Goal: Task Accomplishment & Management: Complete application form

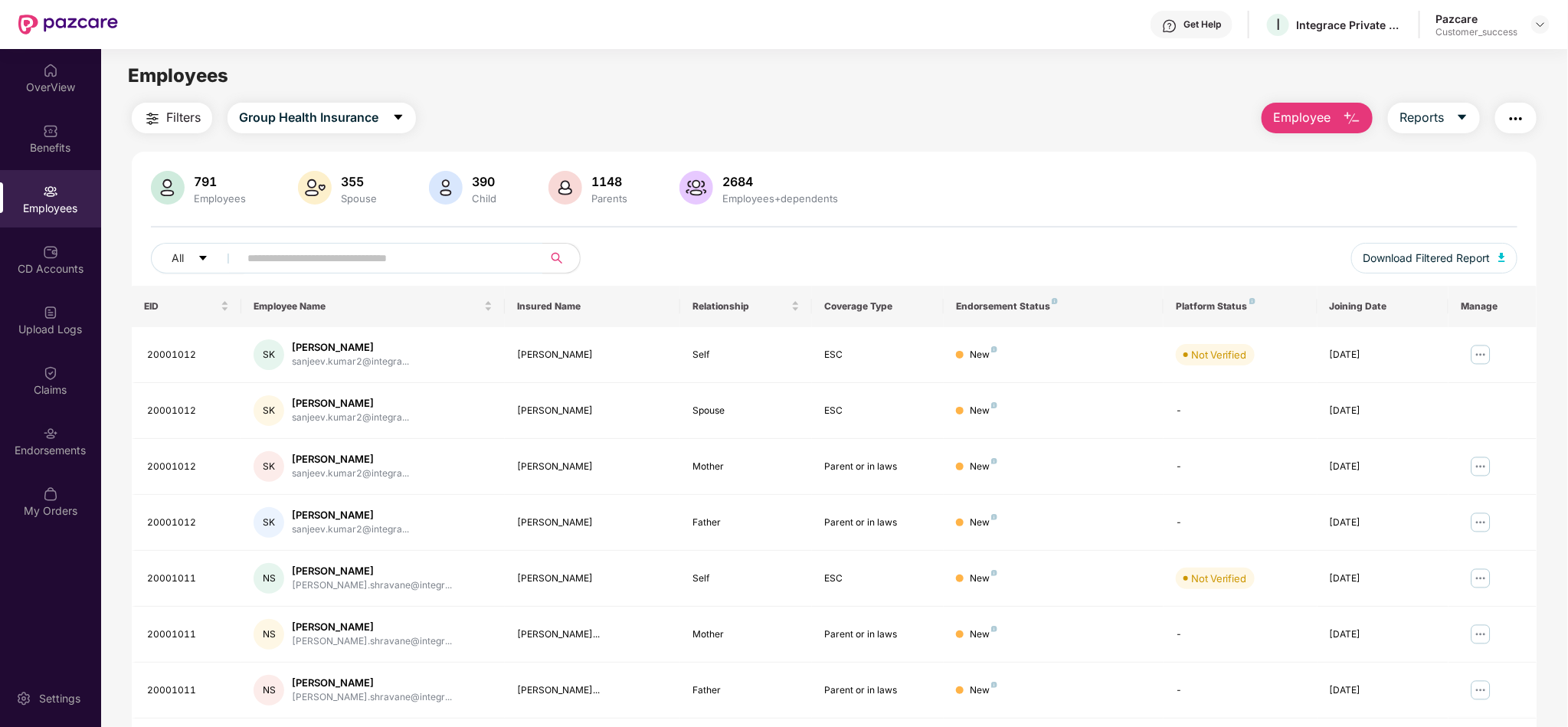
click at [975, 88] on div "Employees" at bounding box center [834, 76] width 1466 height 29
click at [60, 338] on div "Upload Logs" at bounding box center [50, 319] width 101 height 58
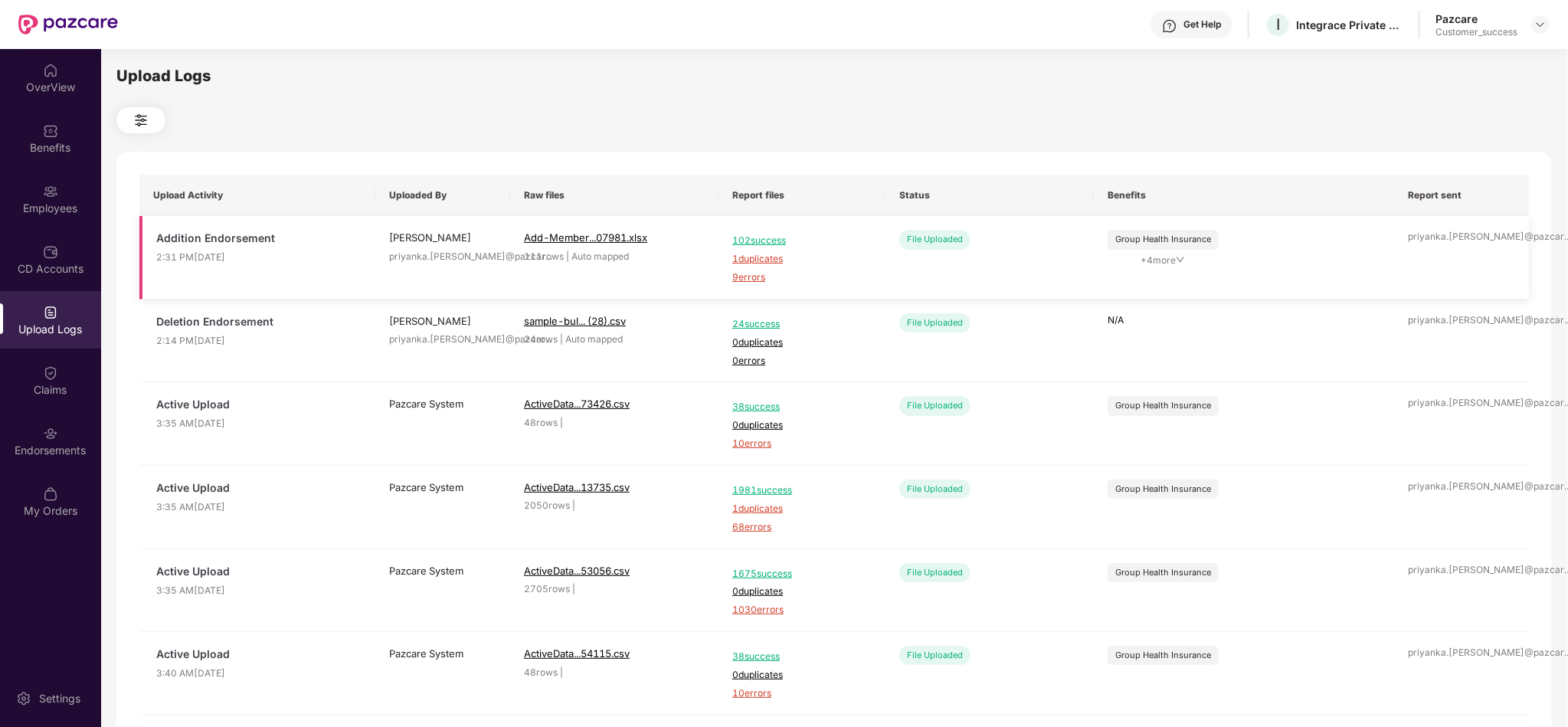
click at [746, 278] on span "9 errors" at bounding box center [802, 278] width 139 height 15
click at [975, 88] on div "Upload Logs Upload Activity Uploaded By Raw files Report files Status Benefits …" at bounding box center [834, 385] width 1435 height 643
click at [71, 207] on div "Employees" at bounding box center [50, 208] width 101 height 15
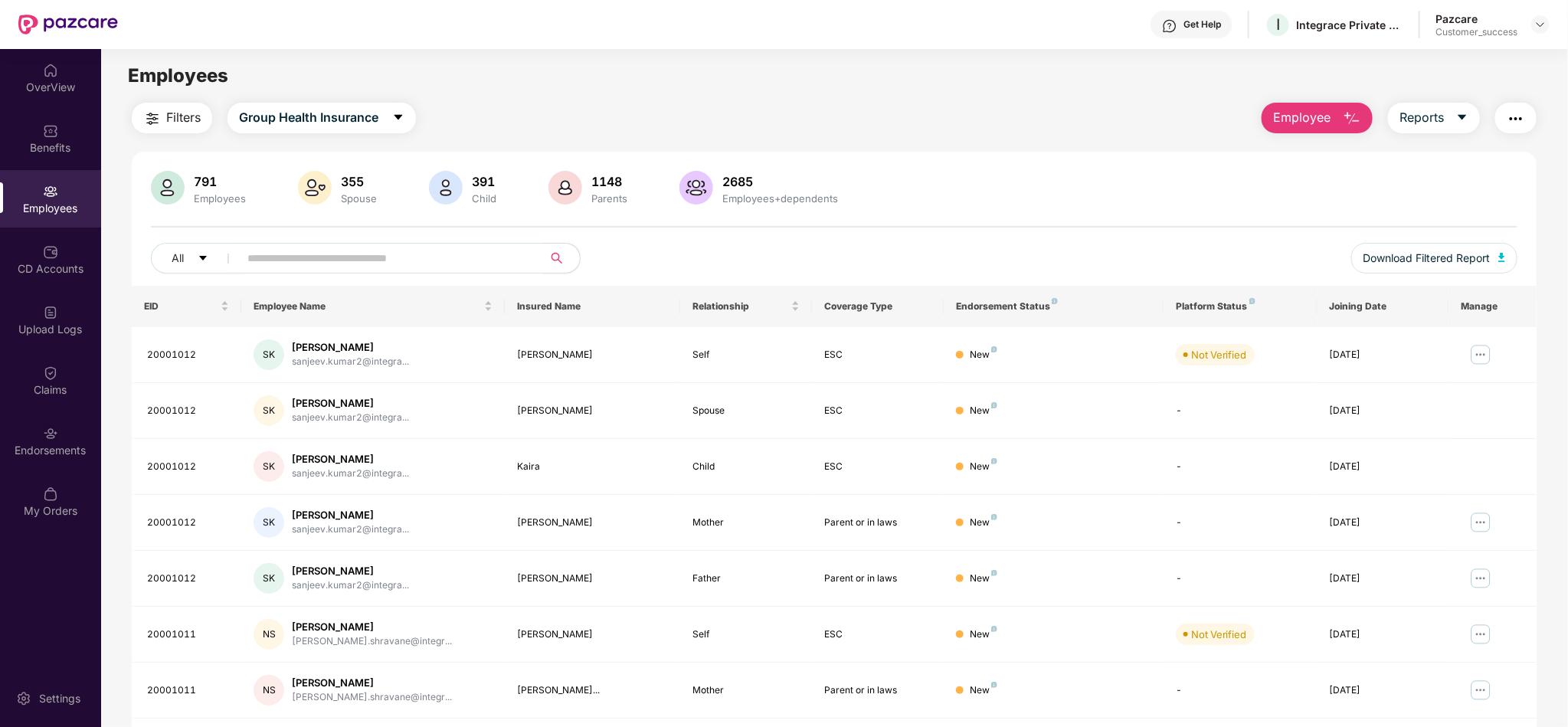
click at [1319, 127] on button "Employee" at bounding box center [1317, 118] width 111 height 31
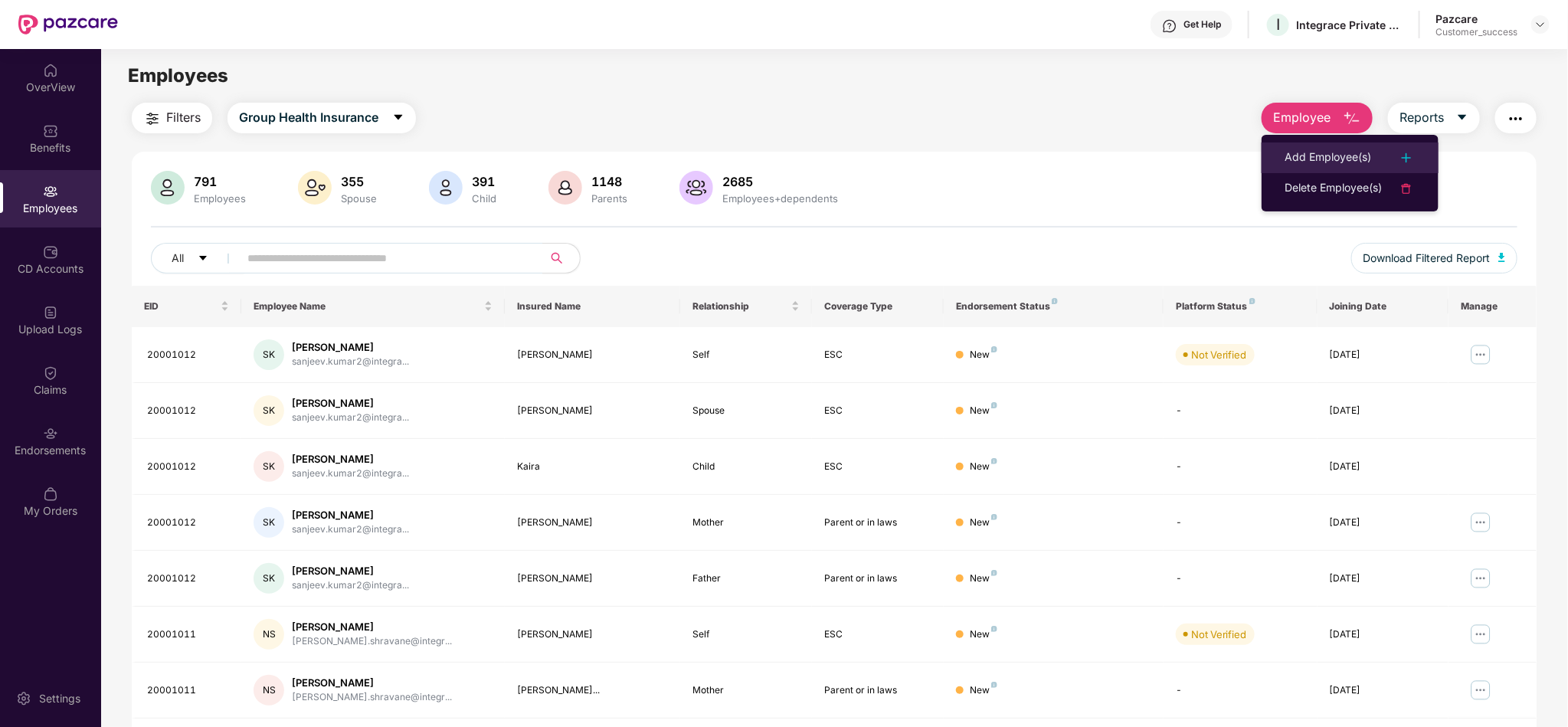
click at [1334, 160] on div "Add Employee(s)" at bounding box center [1327, 157] width 87 height 19
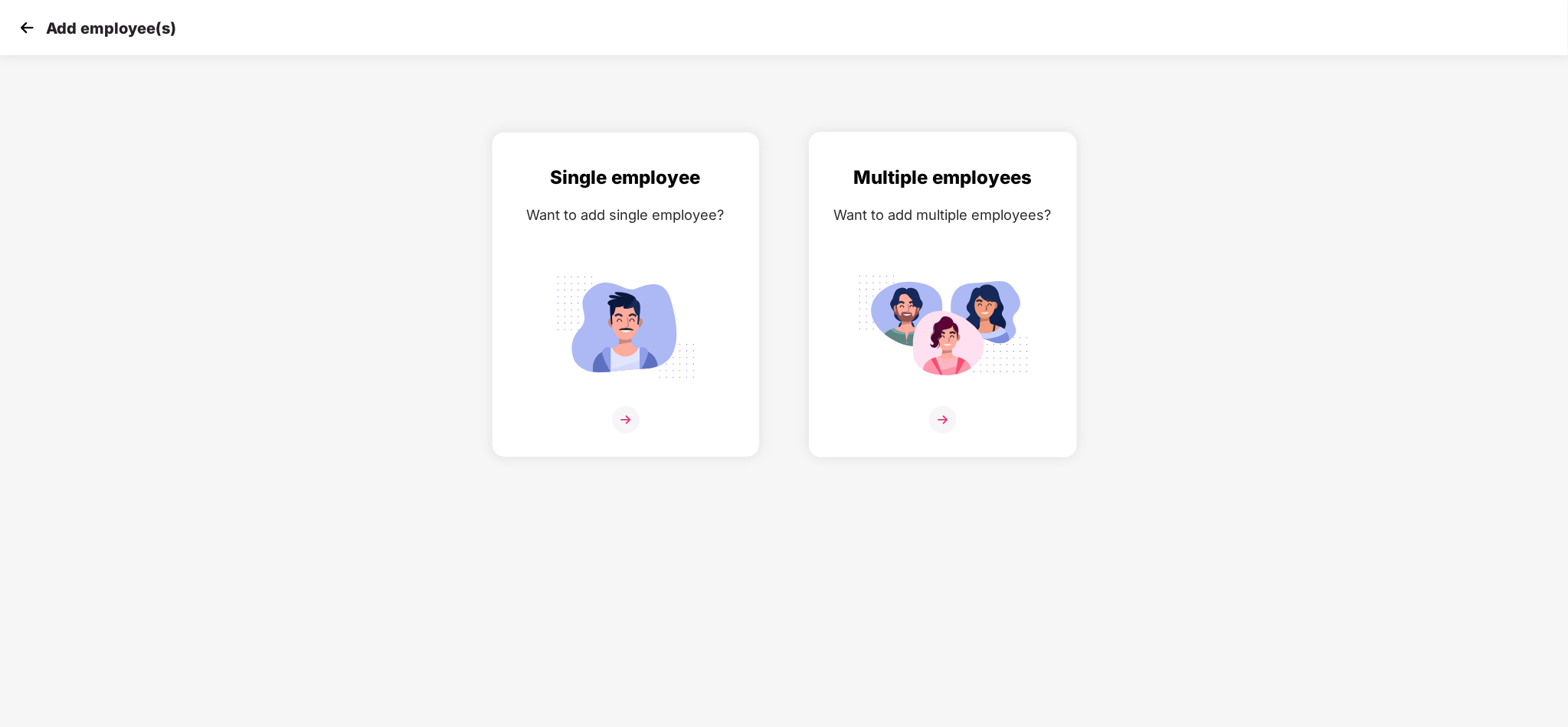
click at [908, 309] on img at bounding box center [943, 327] width 172 height 119
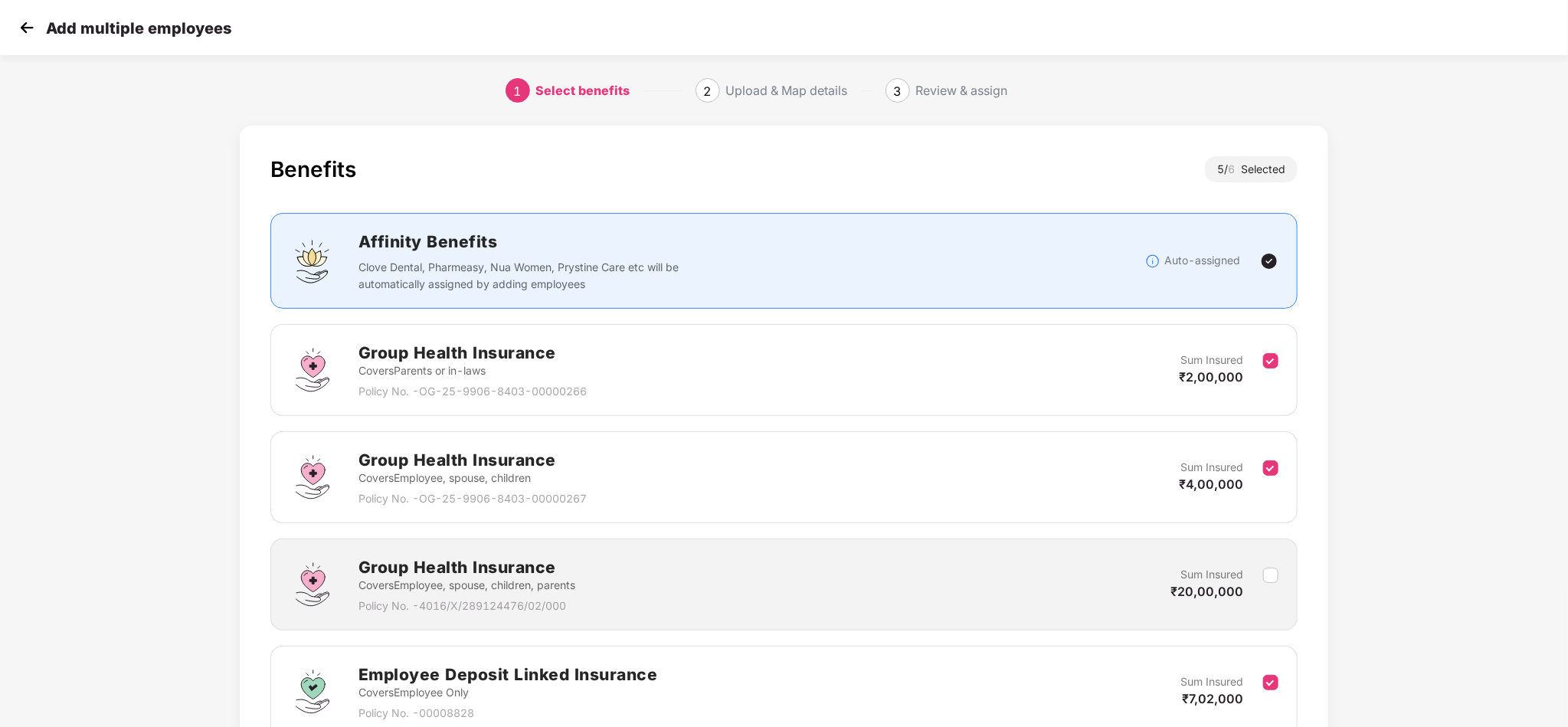
click at [1368, 542] on div "Benefits 5 / 6 Selected Affinity Benefits Clove Dental, Pharmeasy, Nua Women, P…" at bounding box center [784, 627] width 1307 height 1019
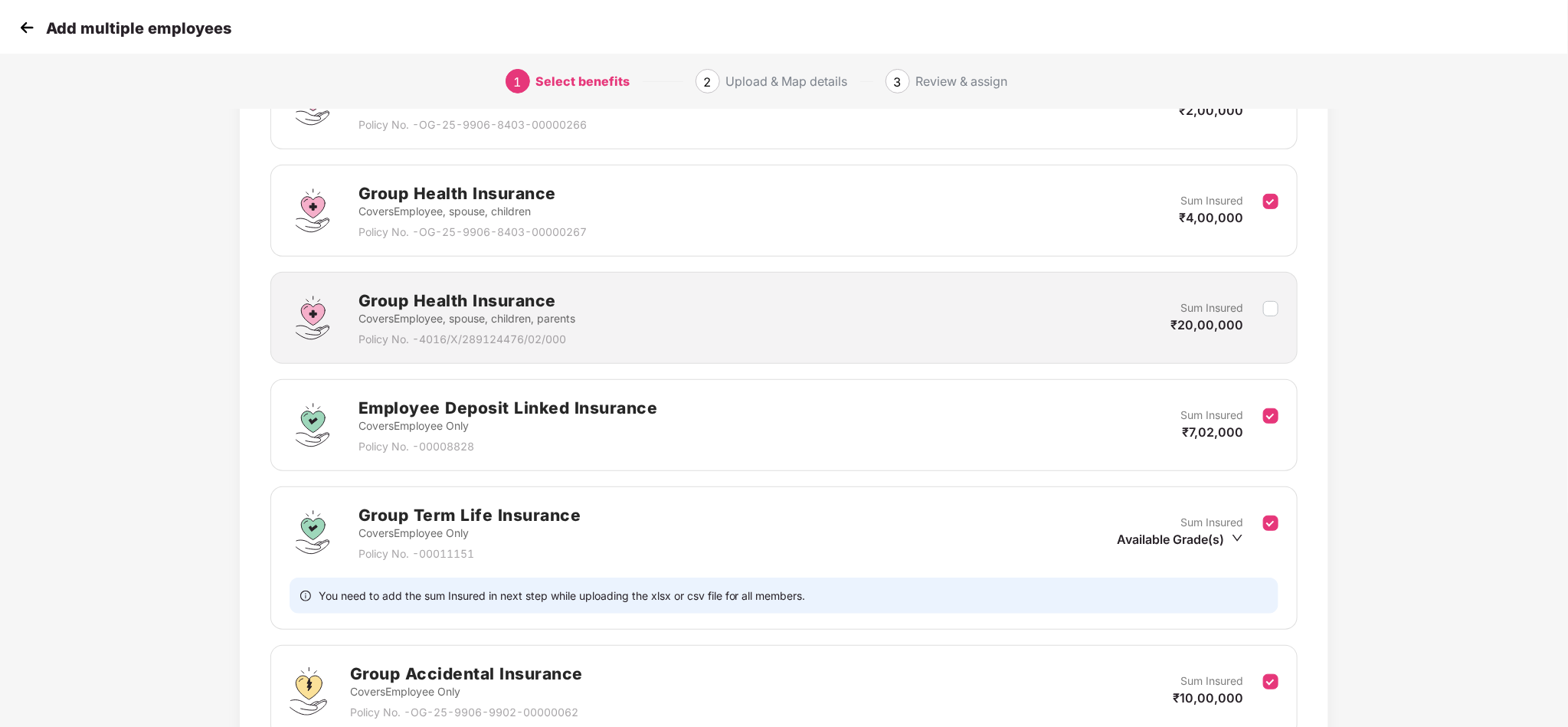
scroll to position [414, 0]
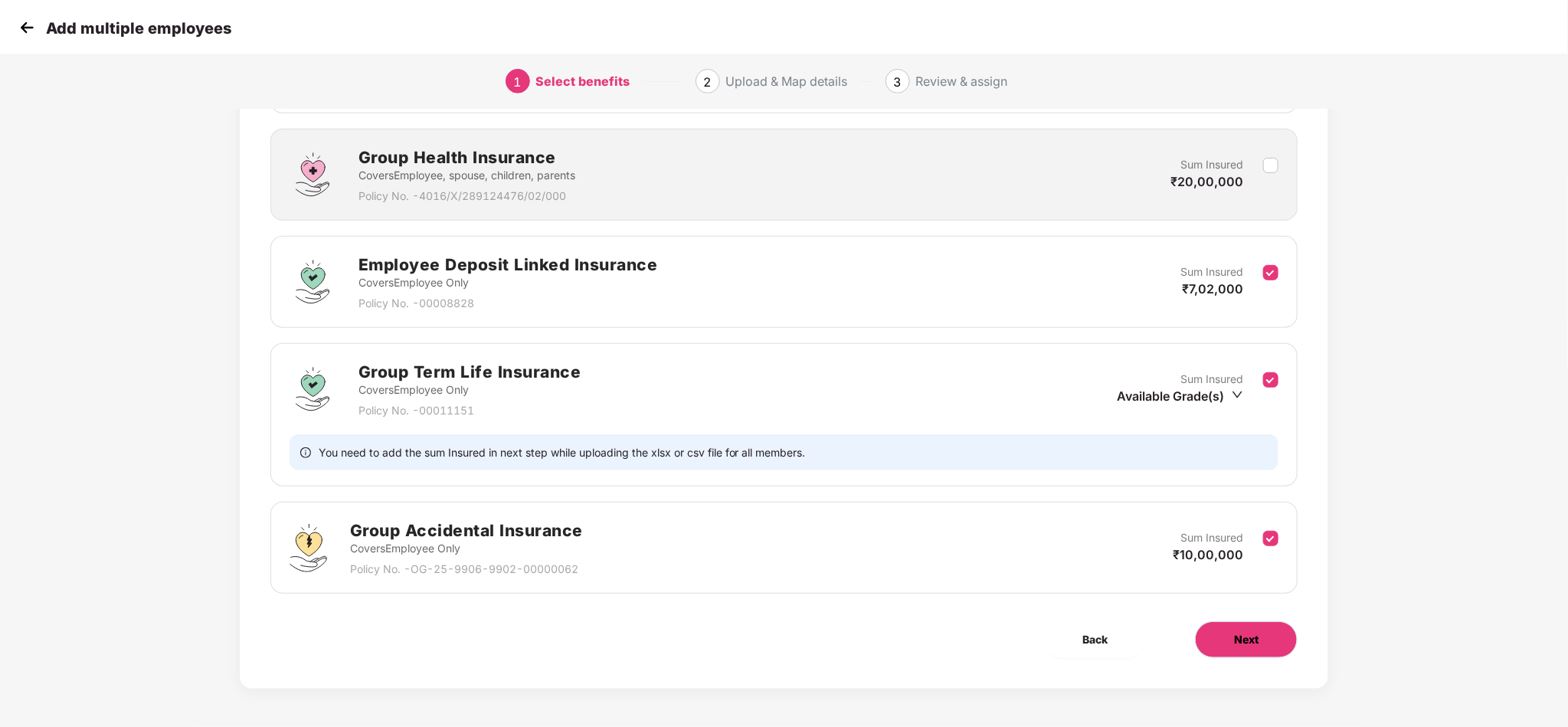
click at [1224, 647] on button "Next" at bounding box center [1246, 639] width 103 height 36
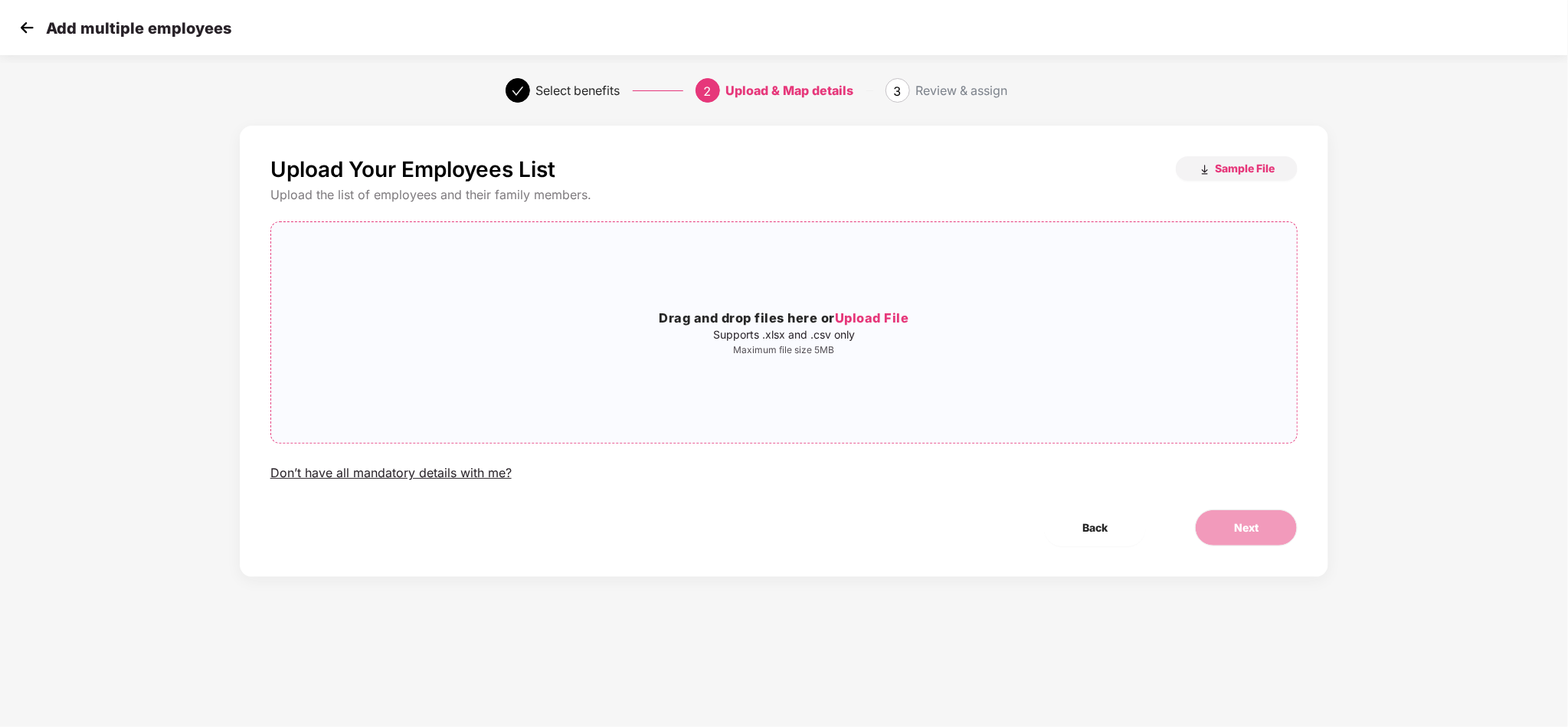
click at [975, 391] on div "Drag and drop files here or Upload File Supports .xlsx and .csv only Maximum fi…" at bounding box center [784, 332] width 1027 height 196
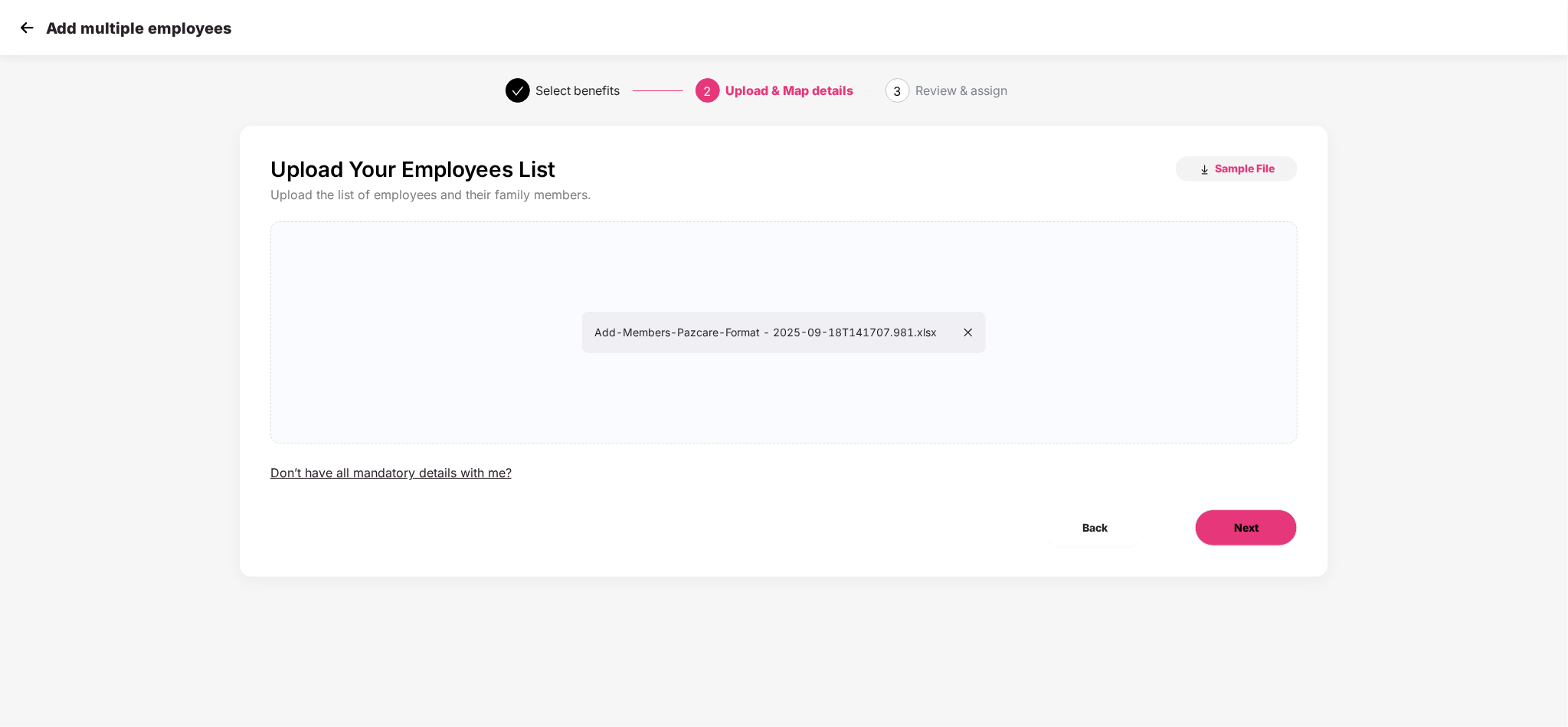
click at [1239, 536] on span "Next" at bounding box center [1246, 528] width 24 height 17
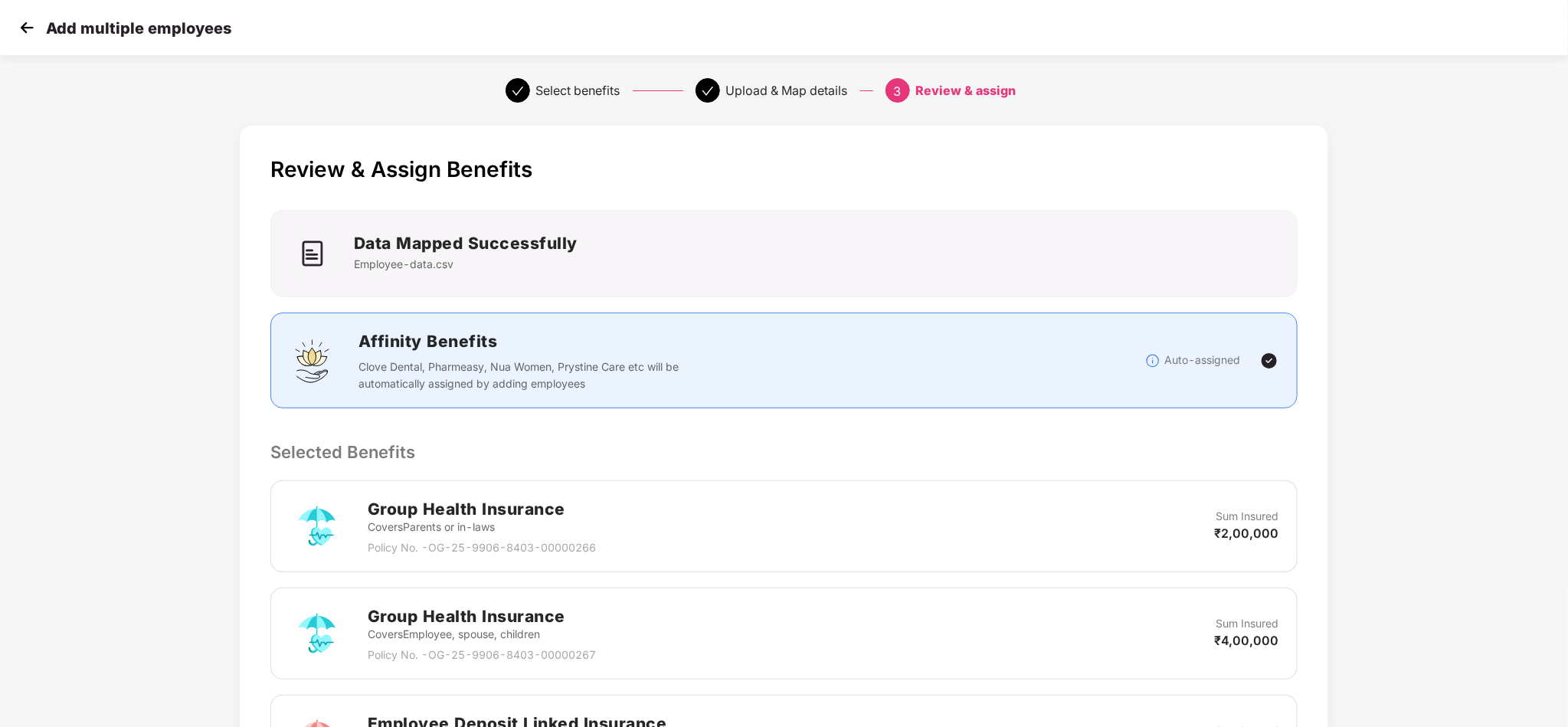
click at [1508, 331] on div "Review & Assign Benefits Data Mapped Successfully Employee-data.csv Affinity Be…" at bounding box center [784, 701] width 1568 height 1165
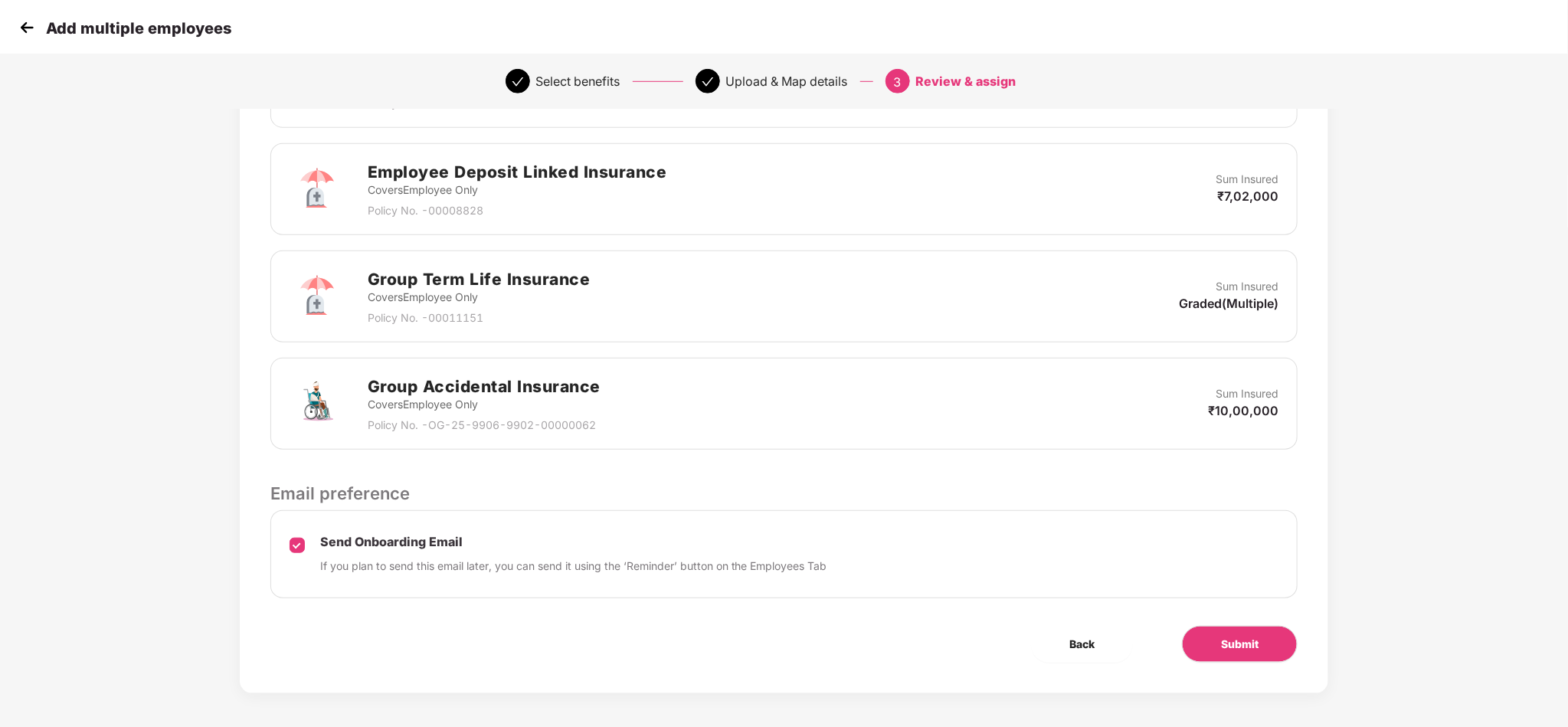
scroll to position [562, 0]
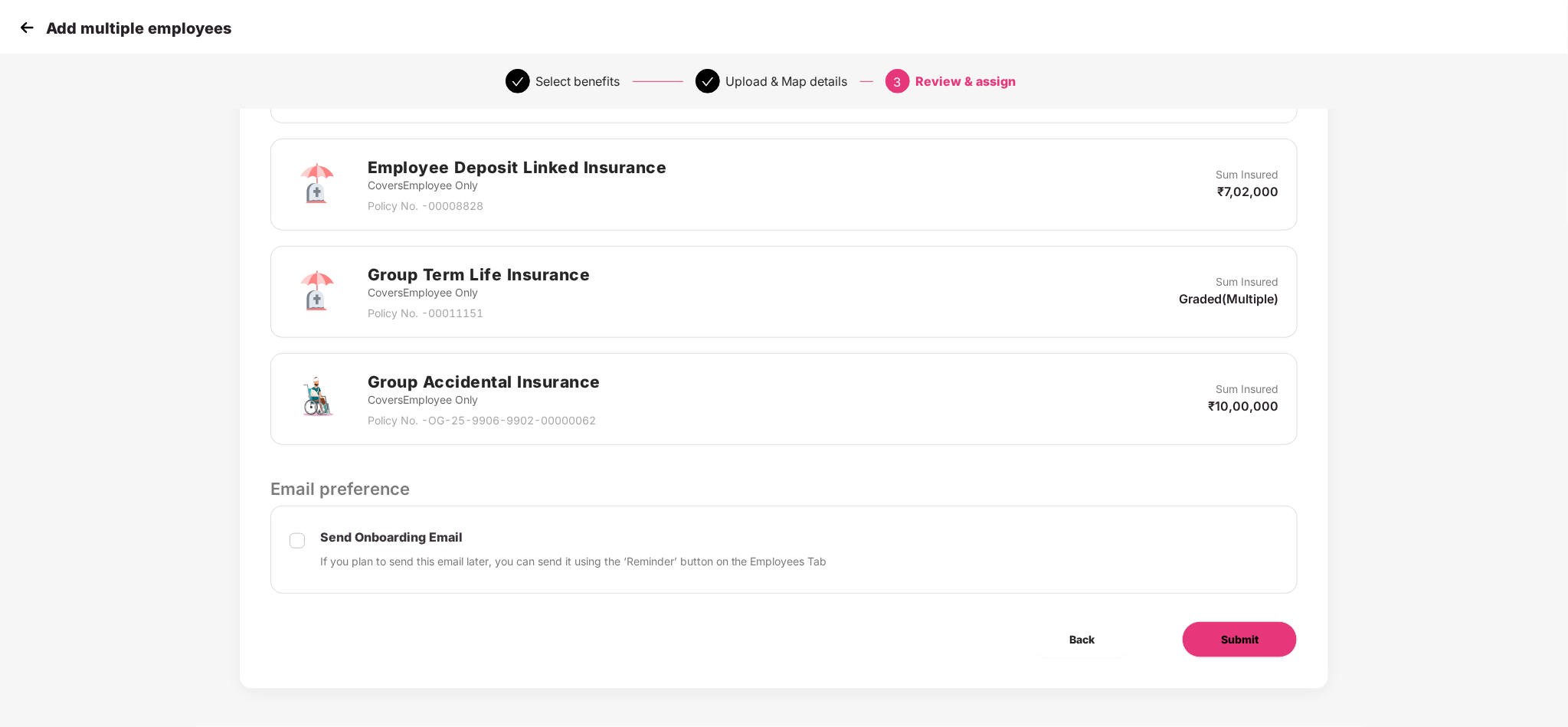
click at [1221, 635] on span "Submit" at bounding box center [1240, 639] width 37 height 17
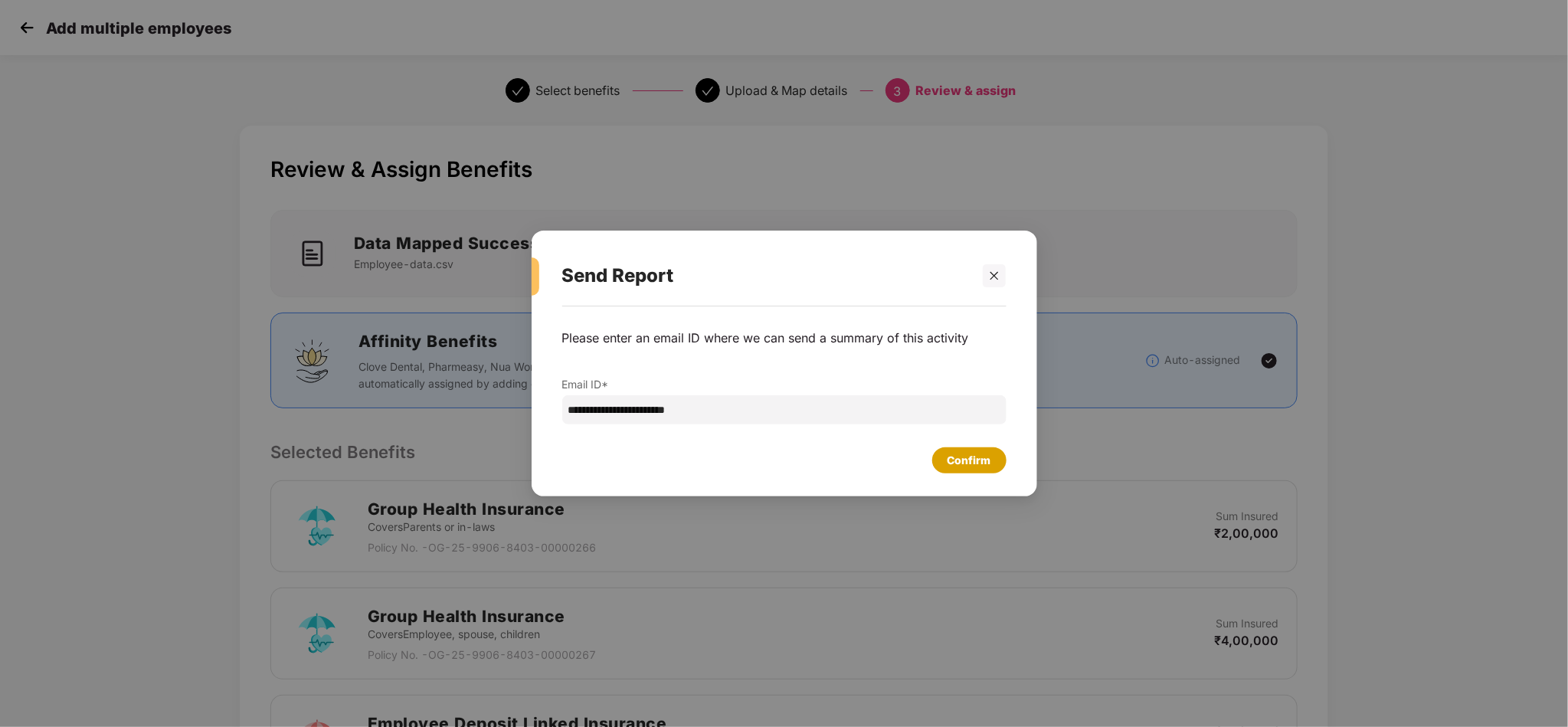
click at [947, 453] on div "Confirm" at bounding box center [969, 460] width 44 height 17
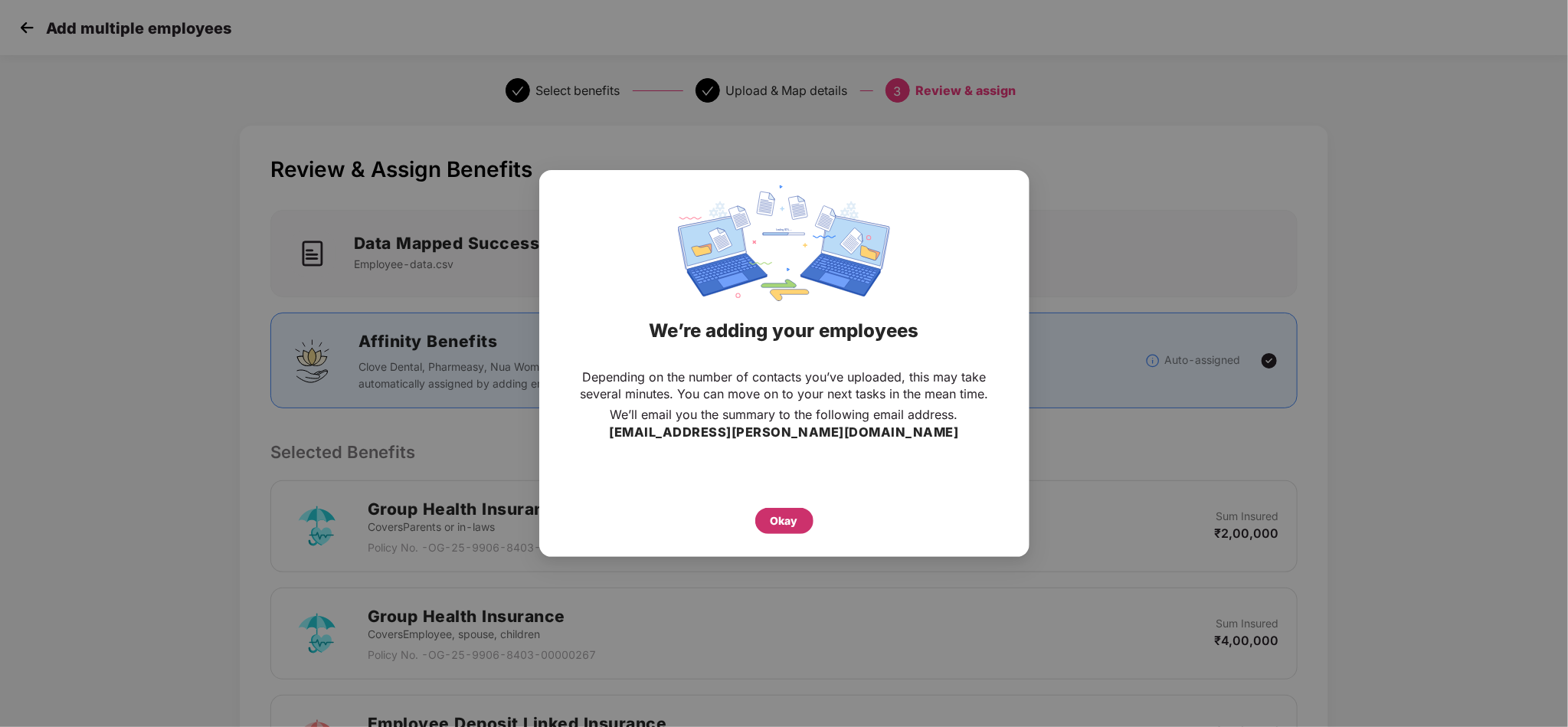
click at [773, 524] on div "Okay" at bounding box center [784, 520] width 28 height 17
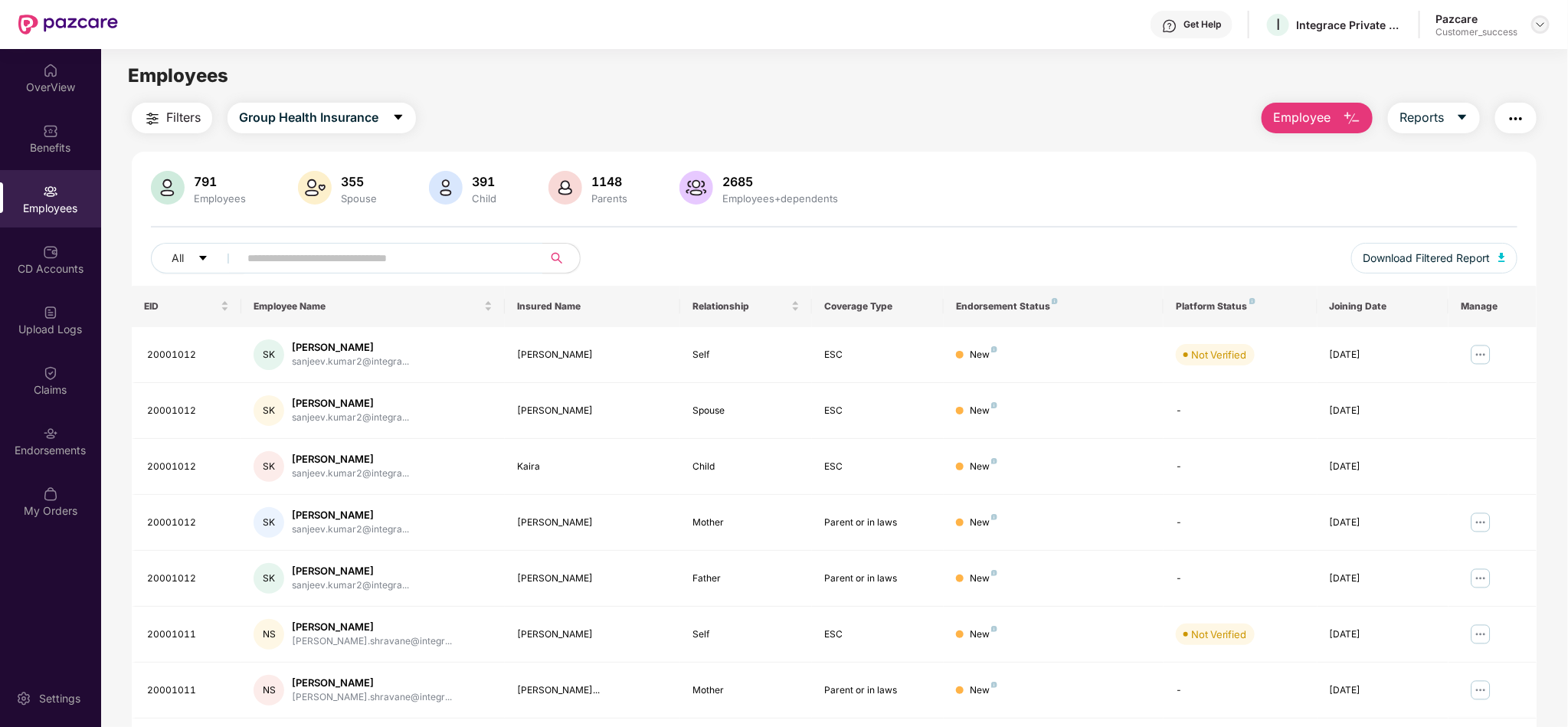
click at [1549, 24] on div at bounding box center [1540, 24] width 19 height 19
click at [1475, 64] on div "Switch to partner view" at bounding box center [1469, 60] width 199 height 30
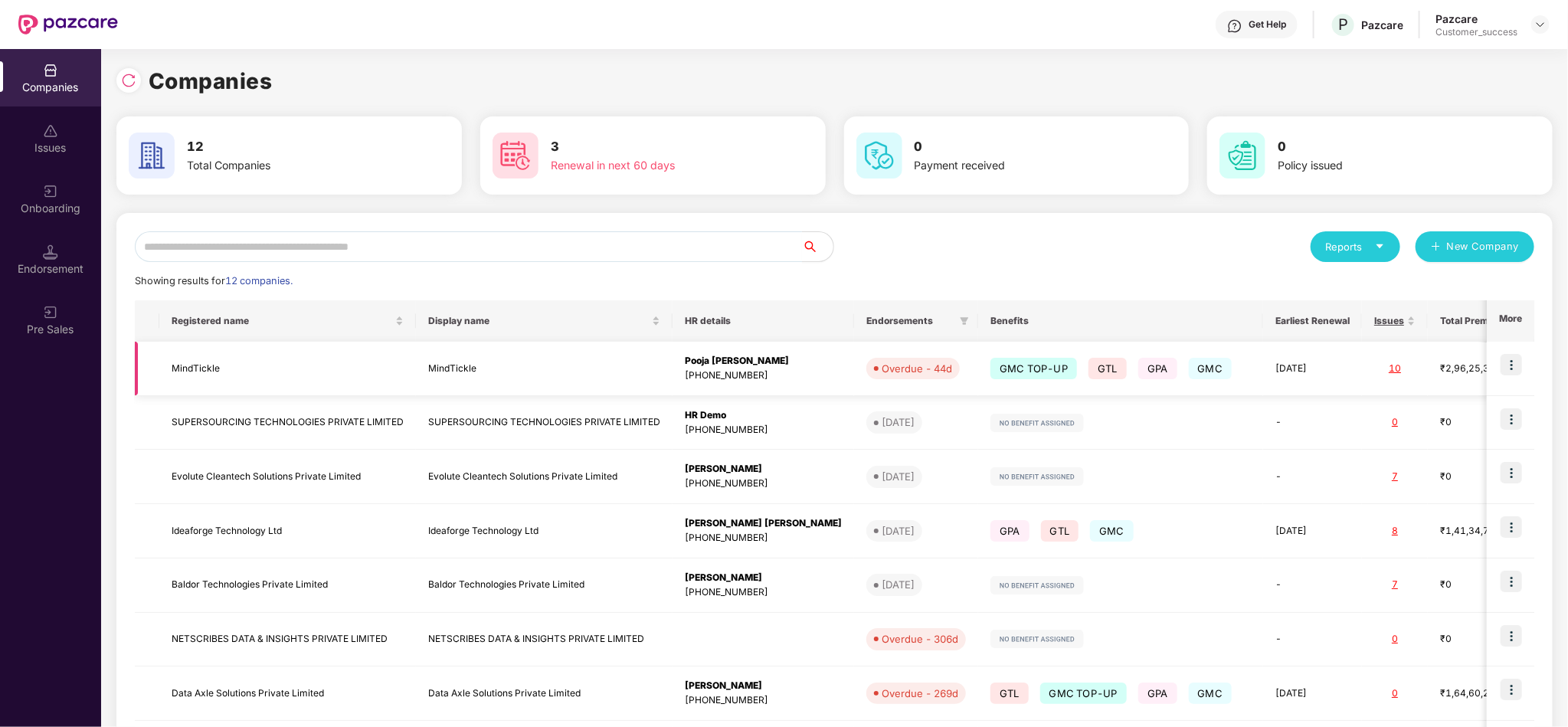
click at [1505, 359] on img at bounding box center [1511, 365] width 21 height 21
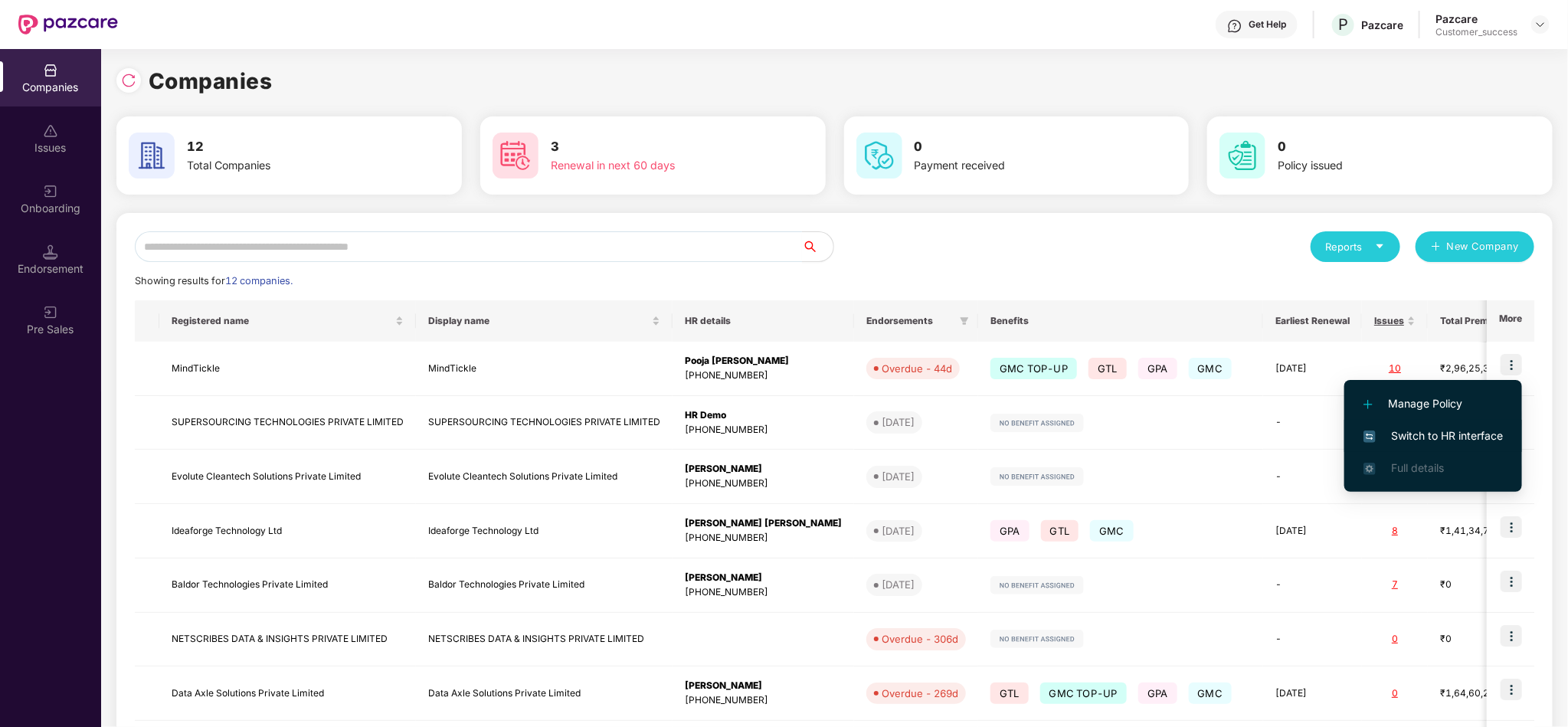
click at [1430, 435] on span "Switch to HR interface" at bounding box center [1433, 435] width 139 height 17
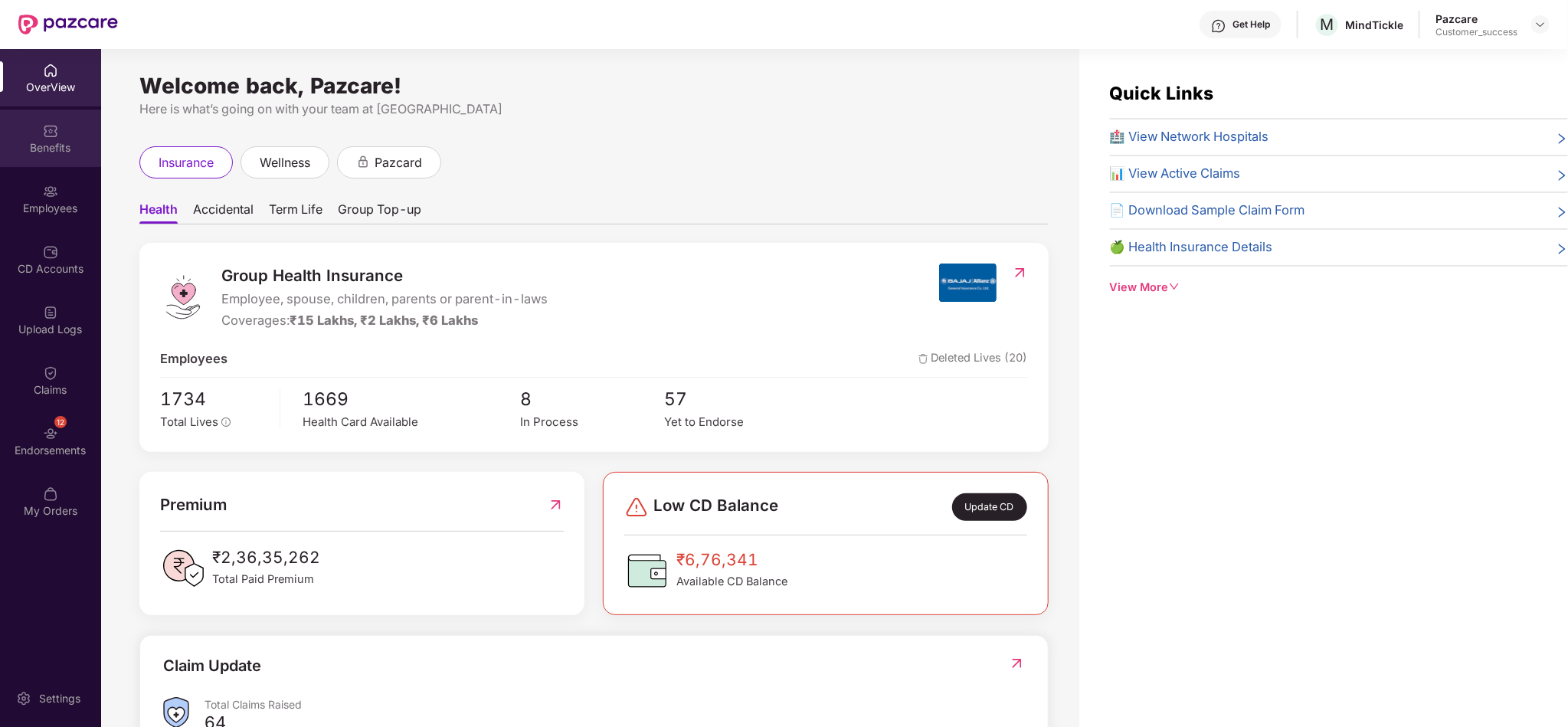
click at [60, 156] on div "Benefits" at bounding box center [50, 138] width 101 height 58
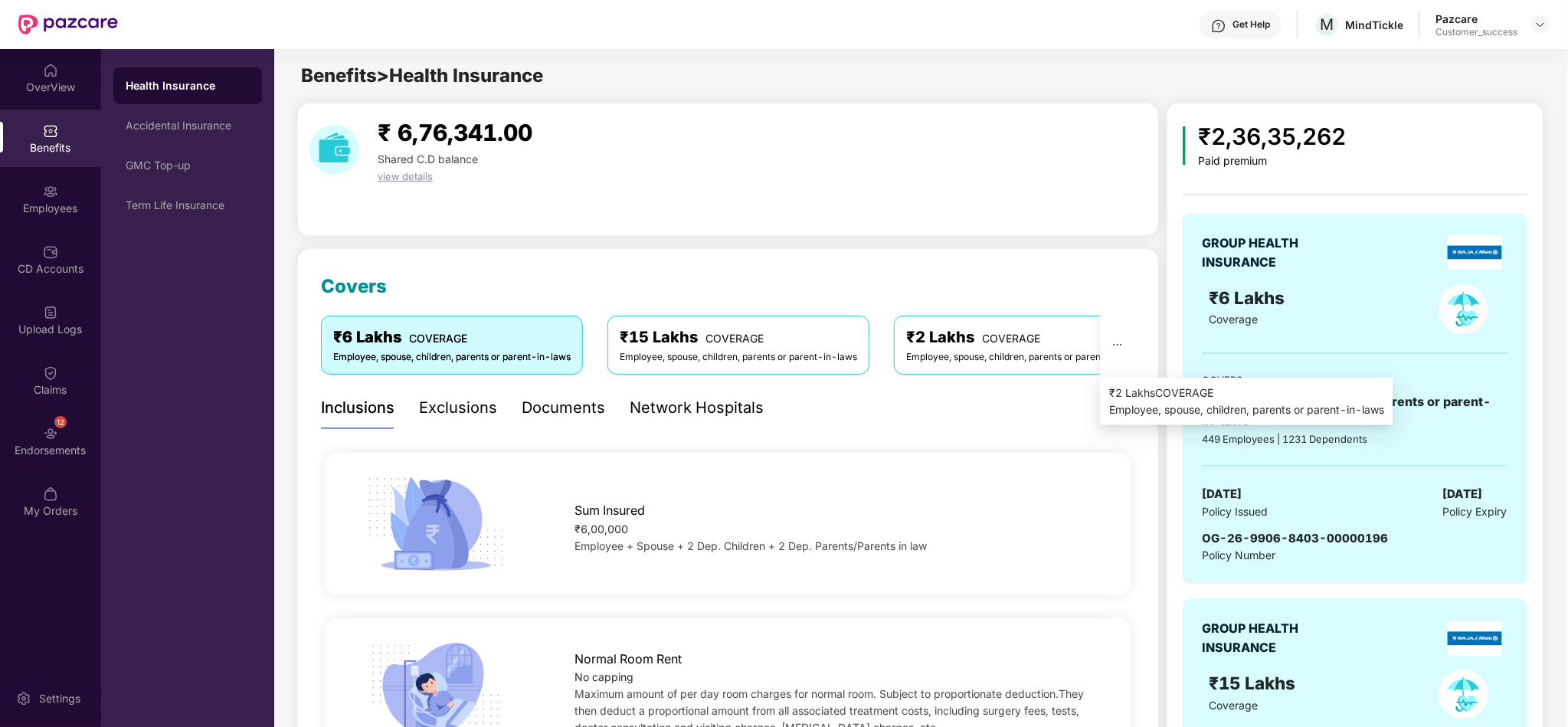
click at [1113, 344] on icon "ellipsis" at bounding box center [1117, 344] width 11 height 11
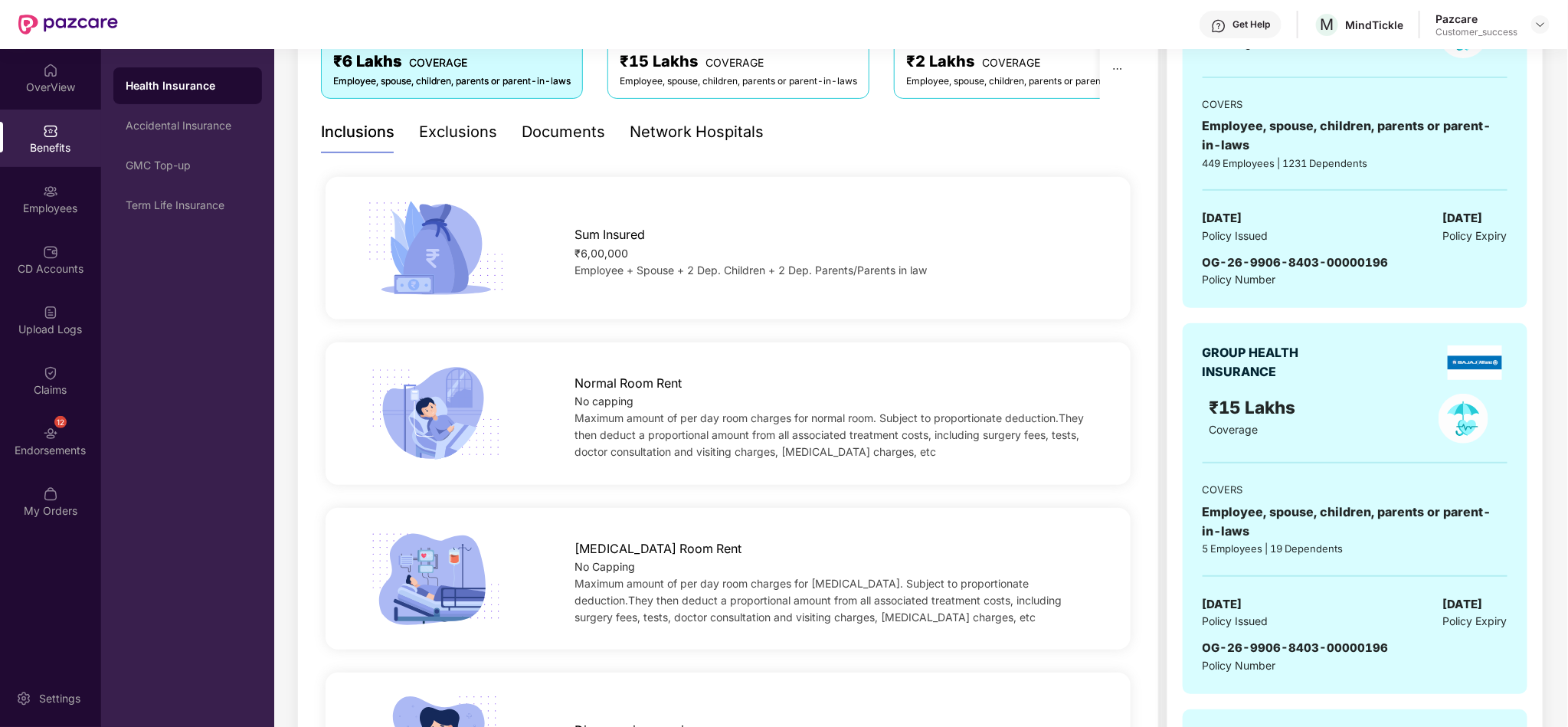
scroll to position [322, 0]
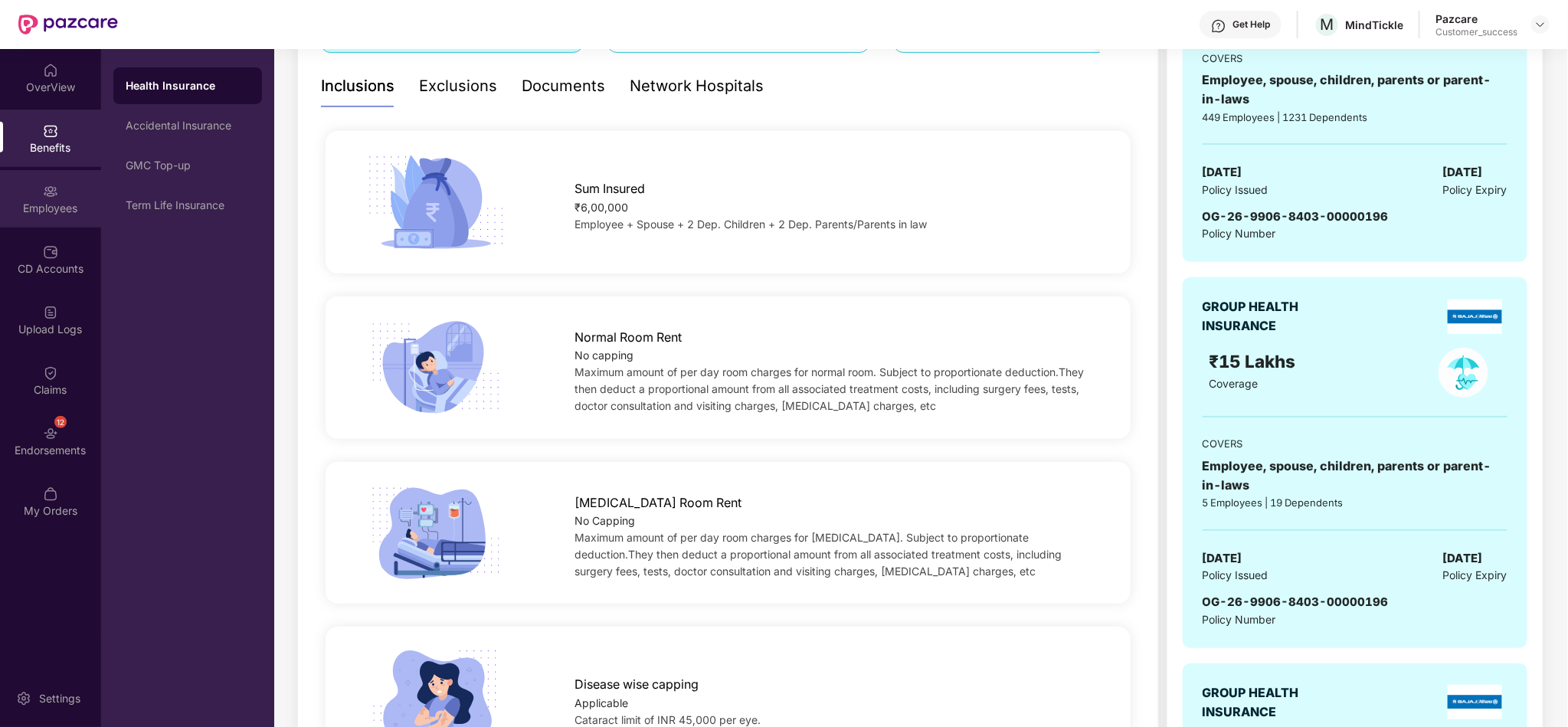
click at [50, 220] on div "Employees" at bounding box center [50, 199] width 101 height 58
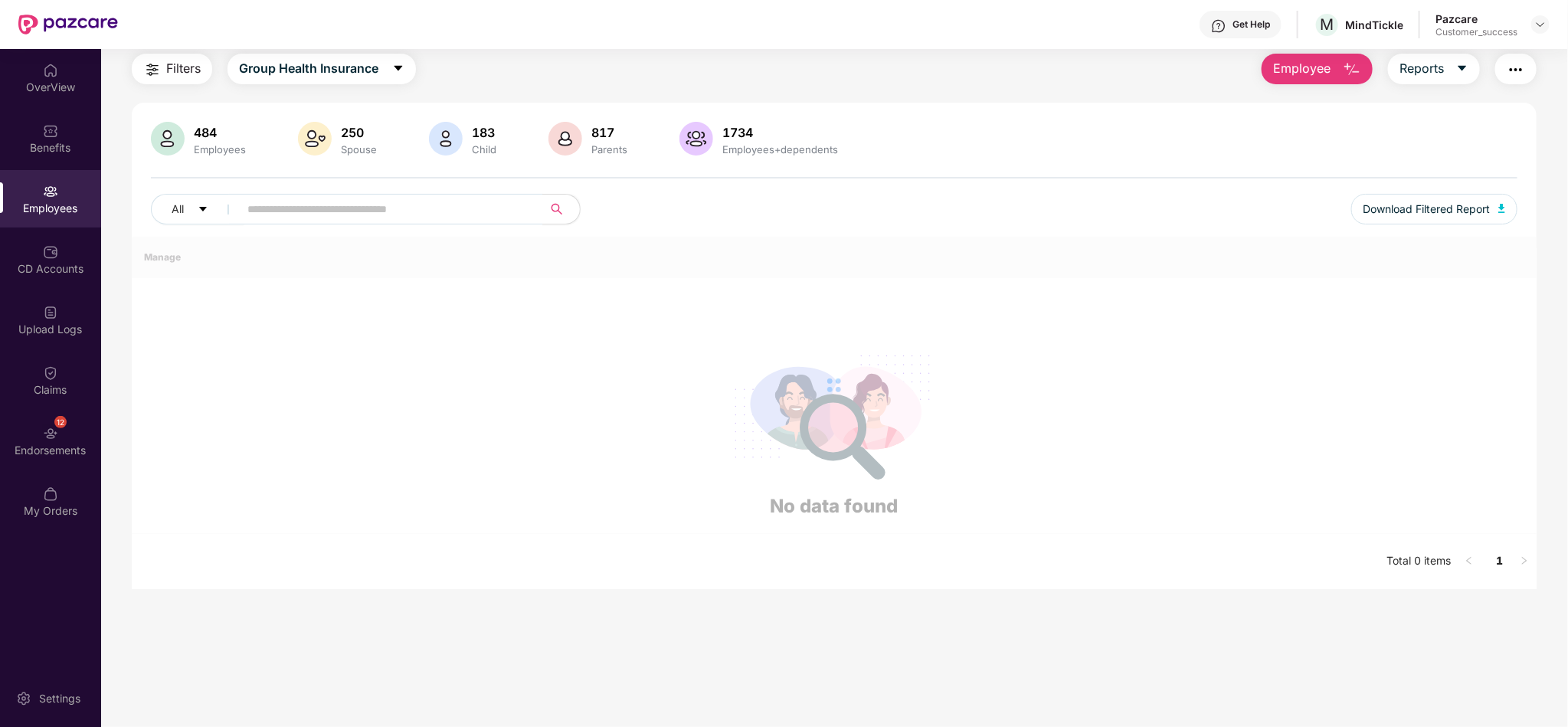
scroll to position [218, 0]
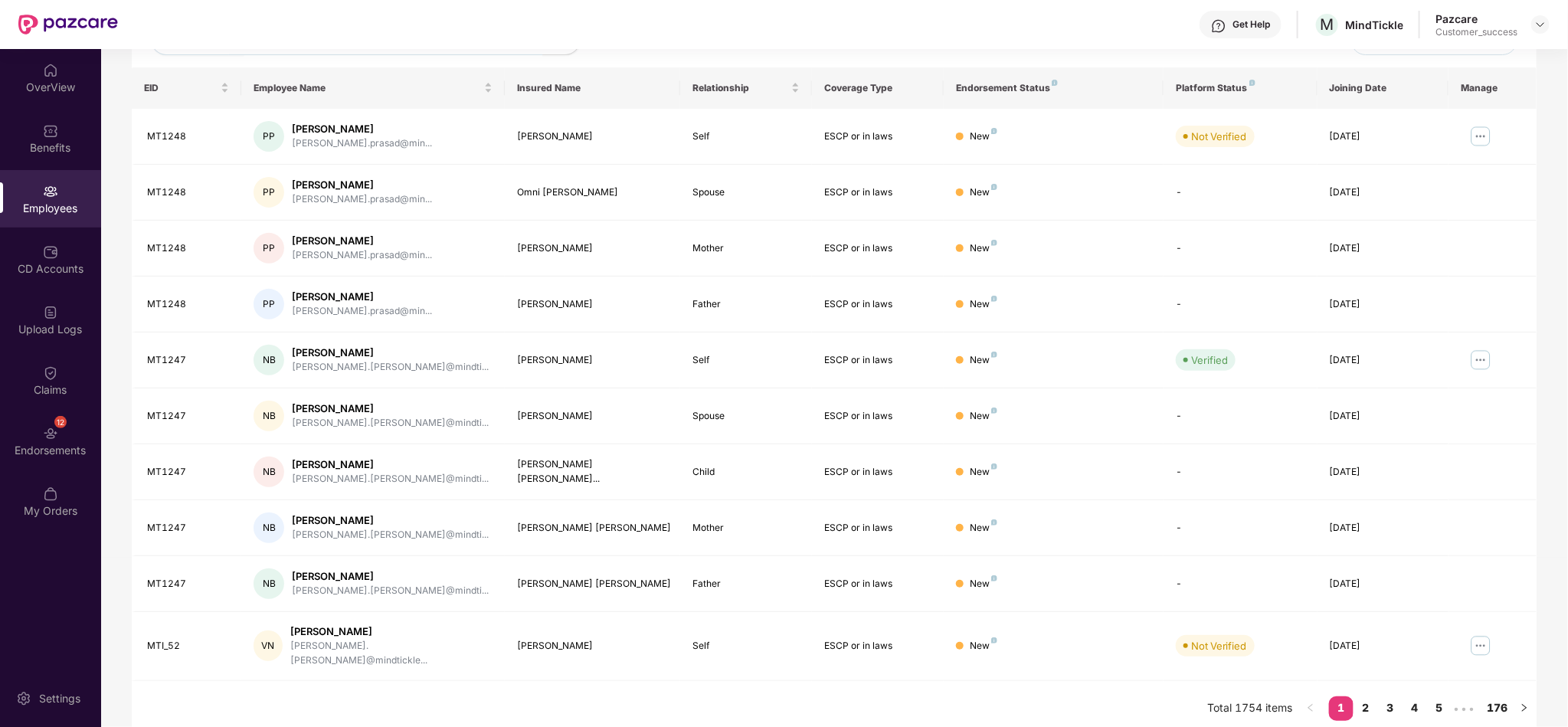
click at [458, 65] on div "All Download Filtered Report" at bounding box center [834, 45] width 1366 height 43
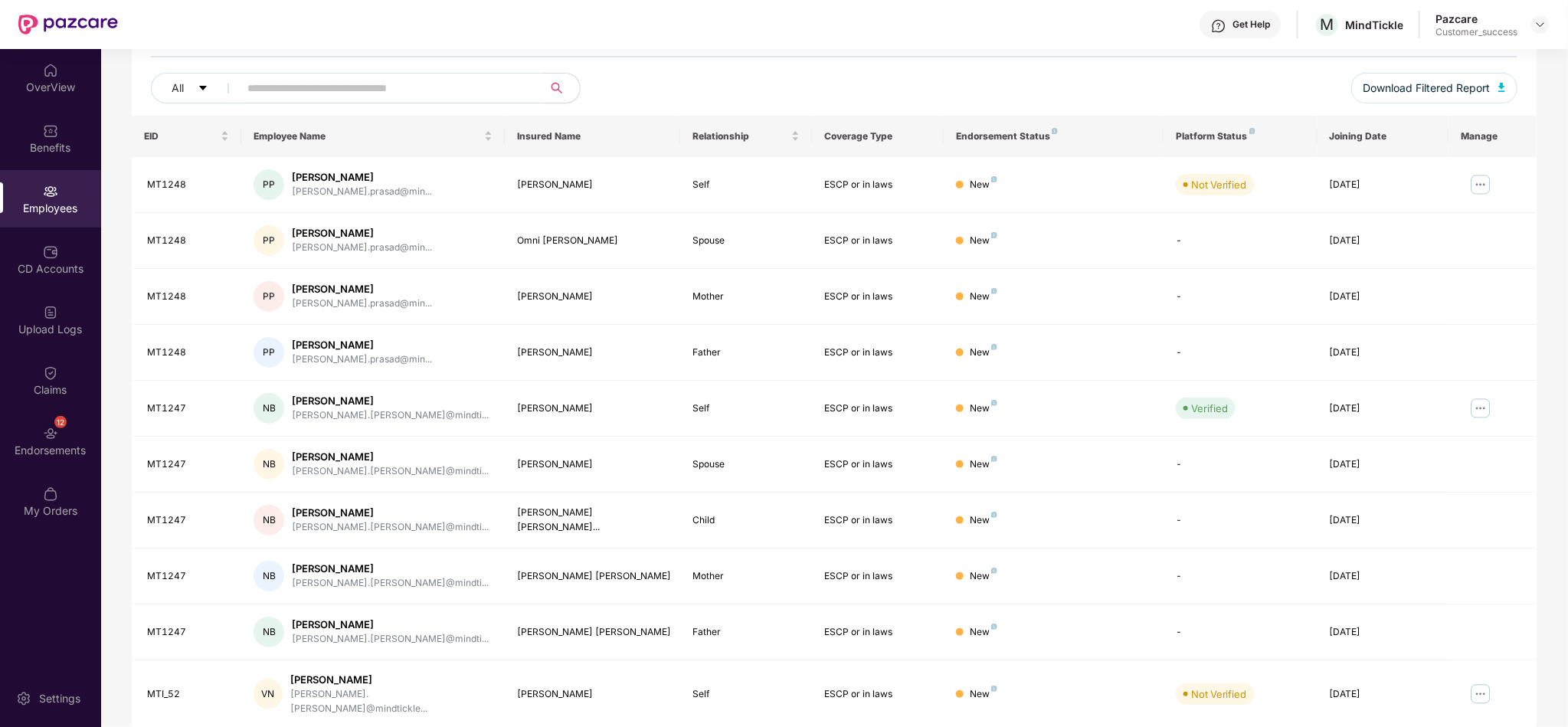
scroll to position [126, 0]
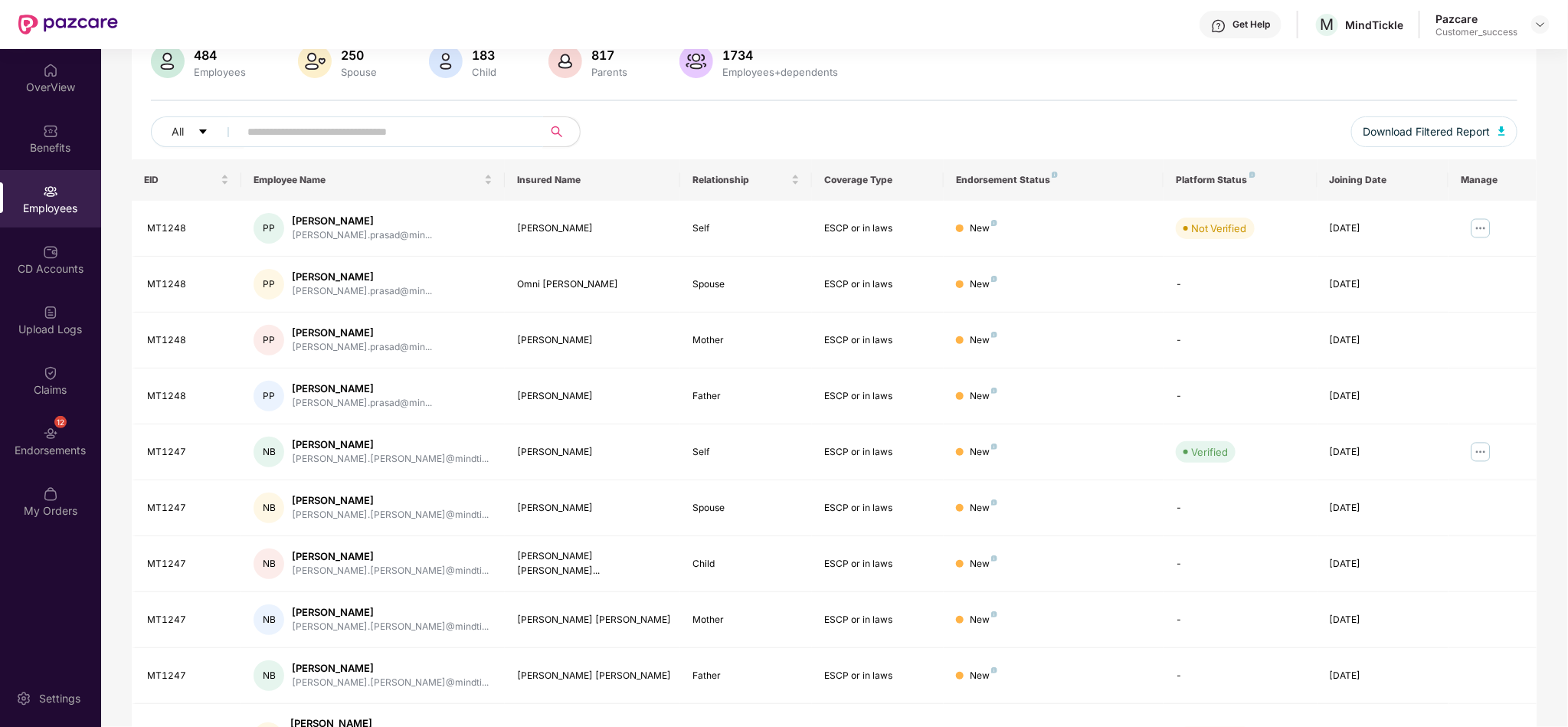
click at [398, 124] on input "text" at bounding box center [384, 131] width 275 height 23
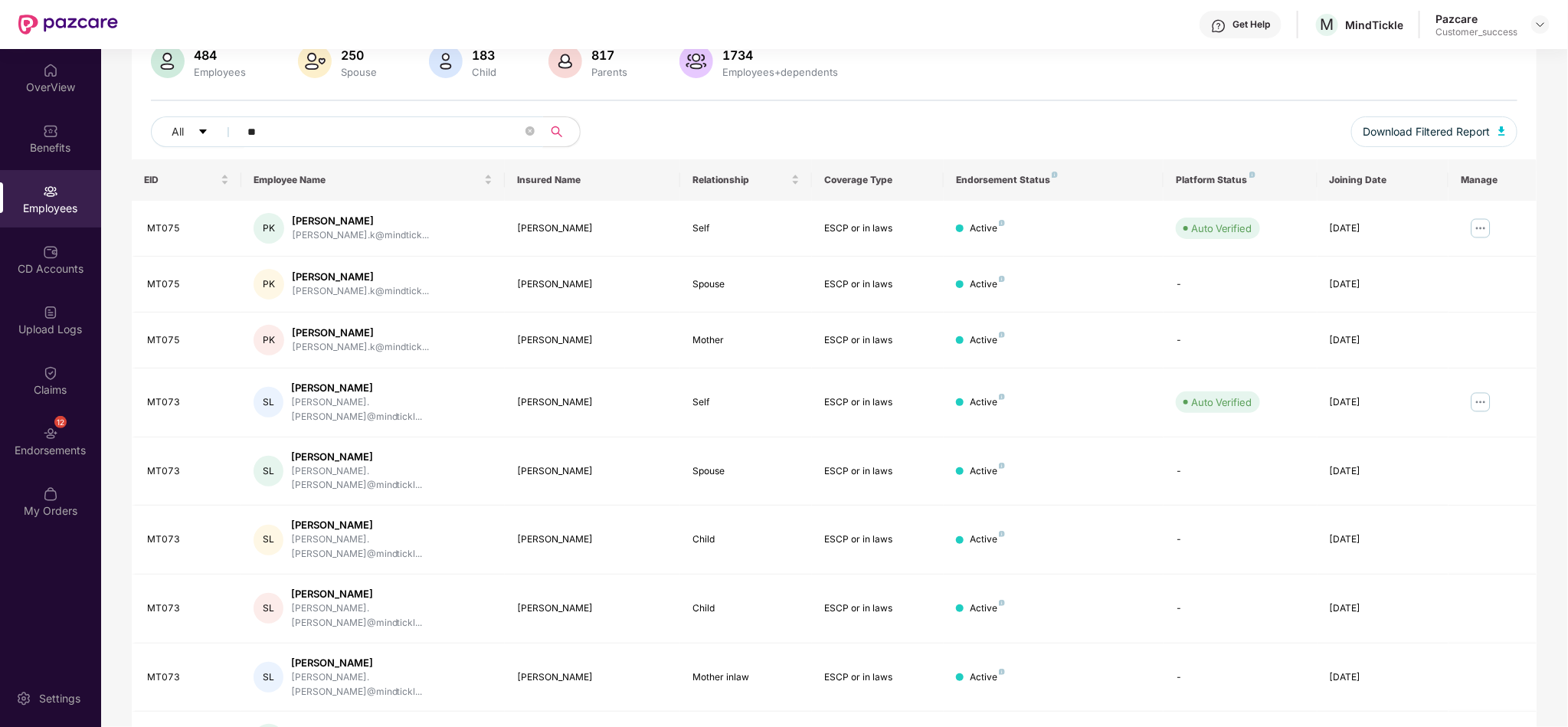
type input "*"
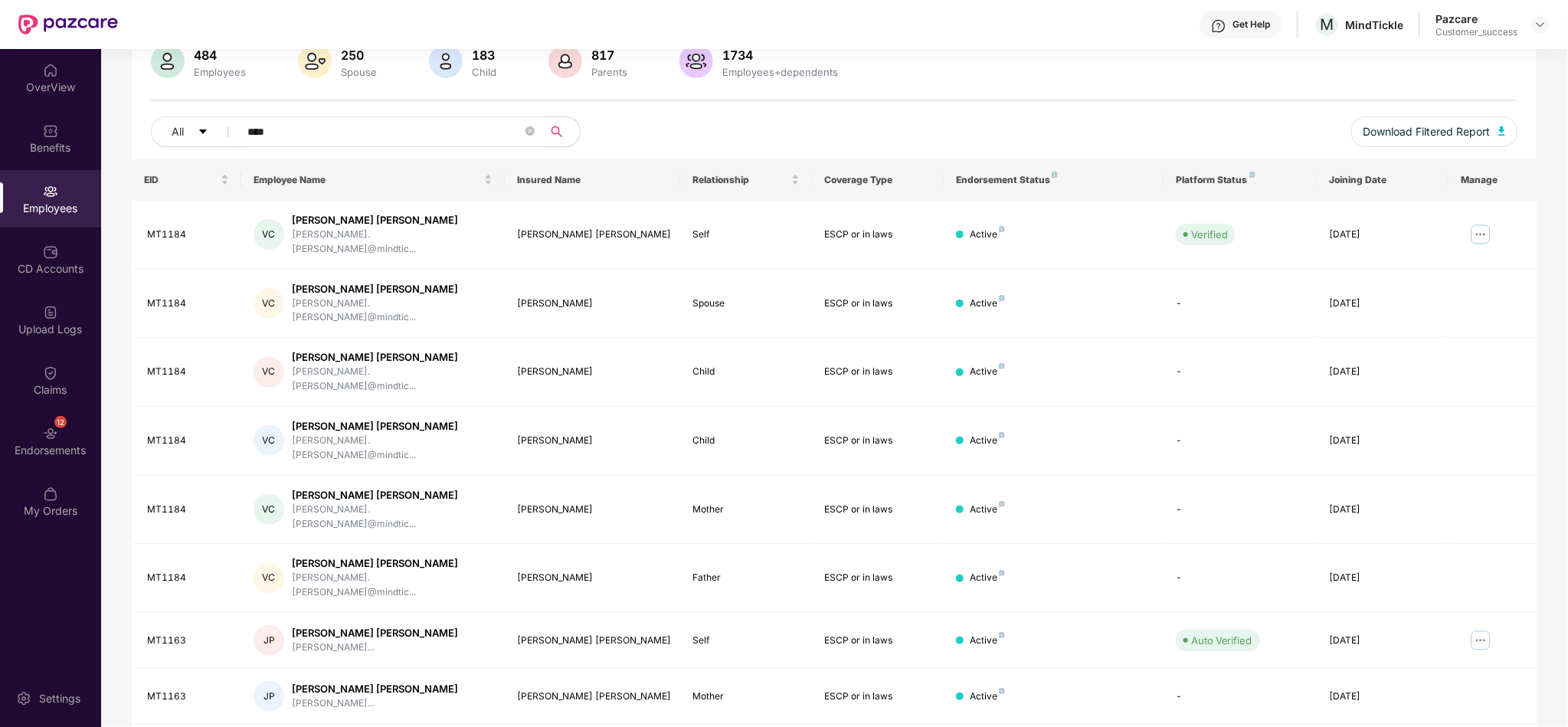
scroll to position [49, 0]
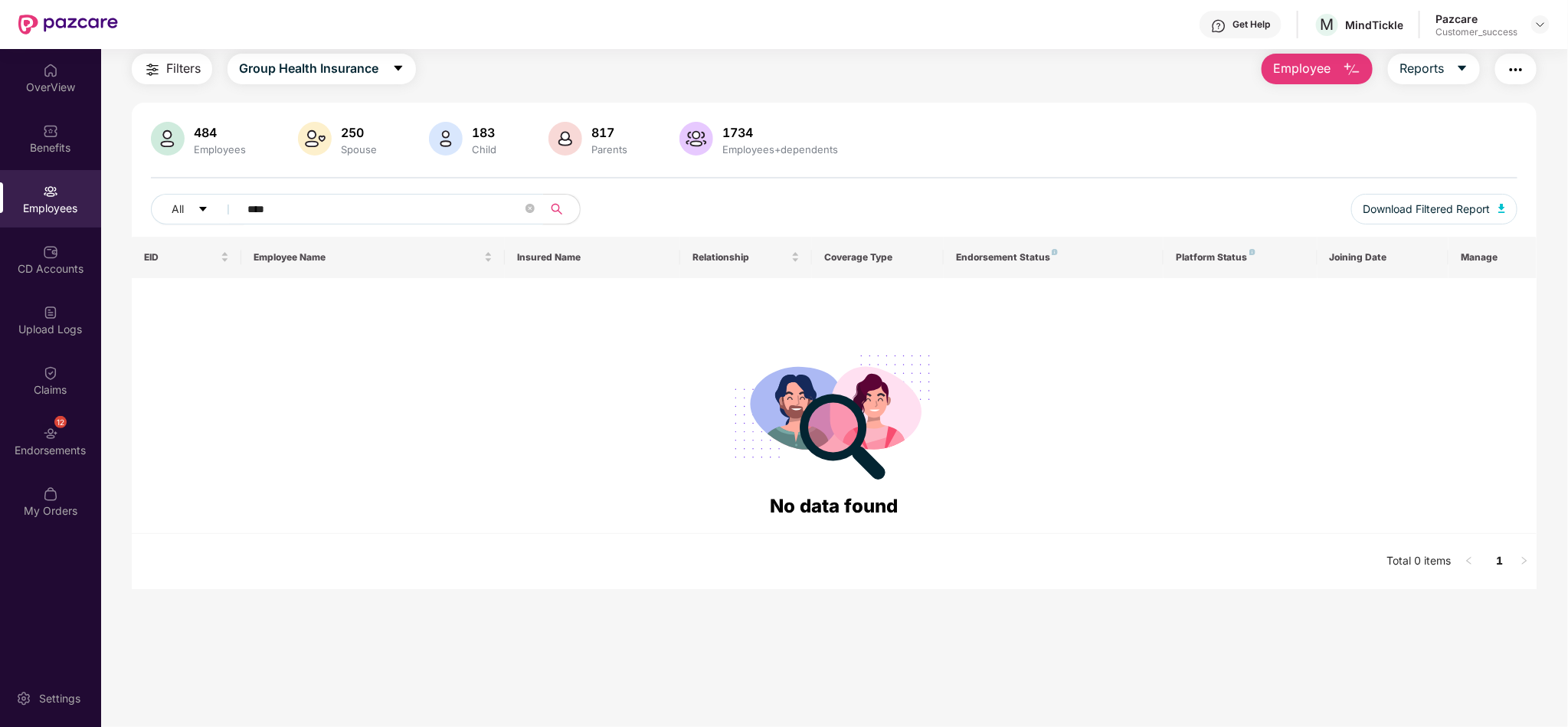
click at [364, 196] on span "****" at bounding box center [387, 209] width 314 height 31
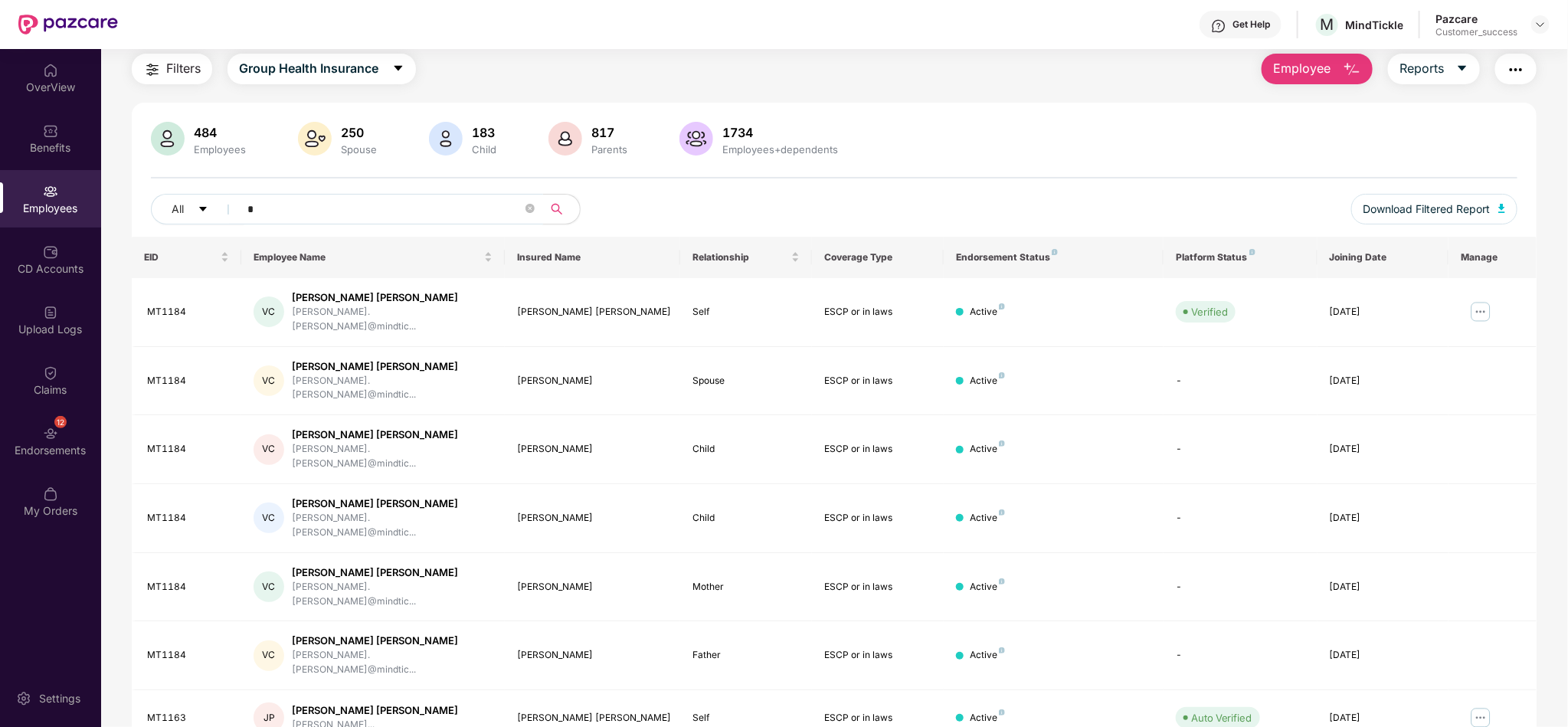
drag, startPoint x: 341, startPoint y: 214, endPoint x: 240, endPoint y: 210, distance: 101.1
click at [240, 210] on span "*" at bounding box center [387, 209] width 314 height 31
type input "*"
click at [1165, 186] on div "484 Employees 250 Spouse 183 Child 817 Parents 1734 Employees+dependents All * …" at bounding box center [835, 179] width 1405 height 115
click at [446, 203] on input "*" at bounding box center [384, 209] width 275 height 23
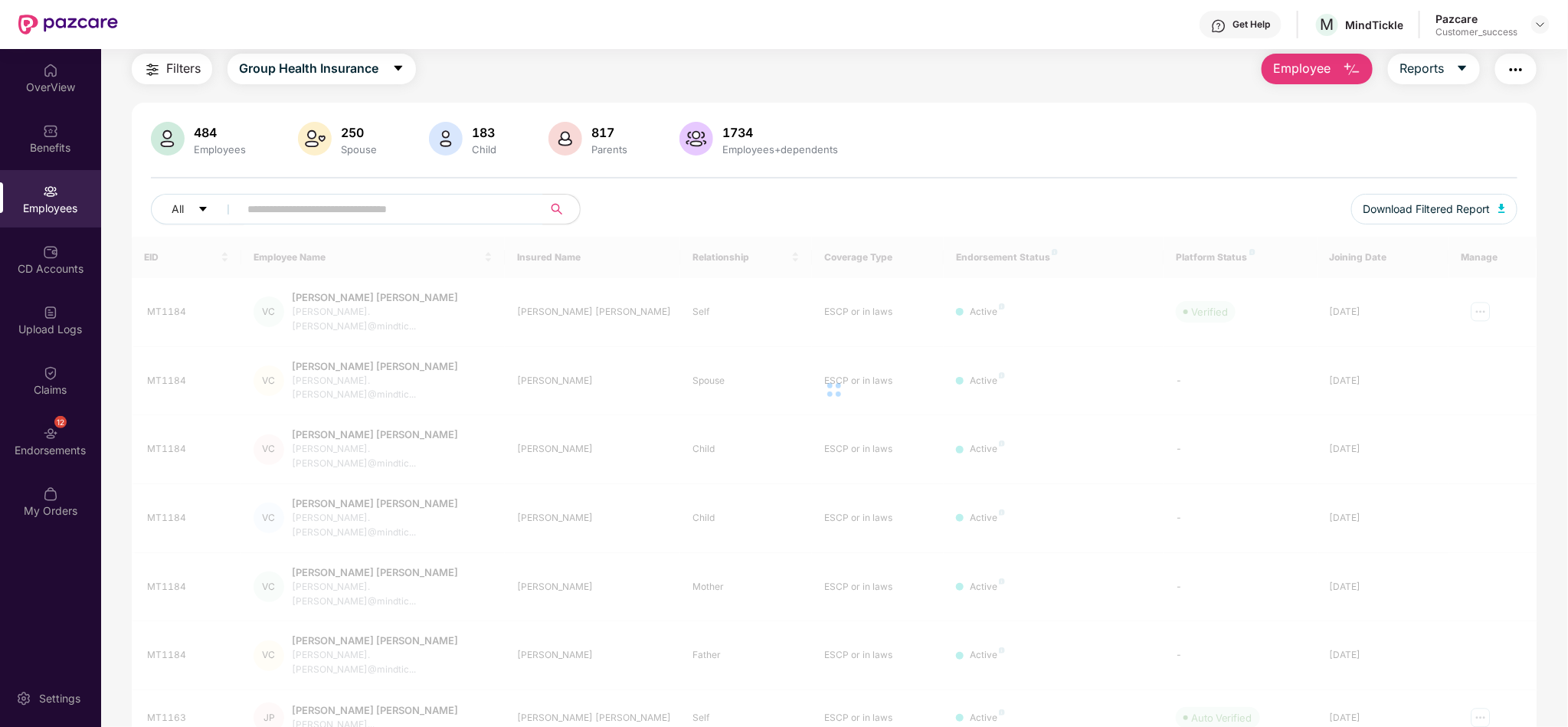
click at [1133, 168] on div "484 Employees 250 Spouse 183 Child 817 Parents 1734 Employees+dependents All Do…" at bounding box center [835, 179] width 1405 height 115
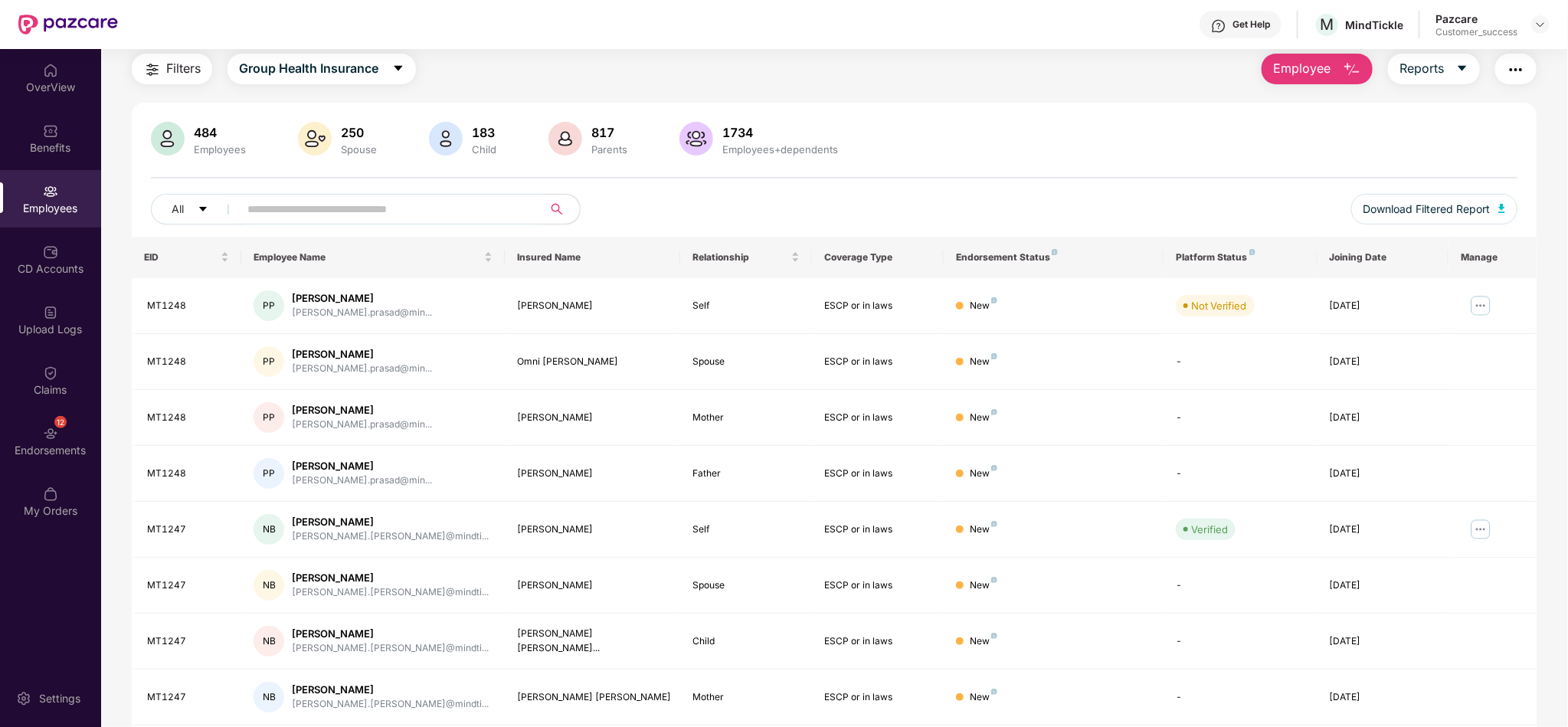
click at [842, 53] on div "Filters Group Health Insurance Employee Reports" at bounding box center [835, 69] width 1405 height 31
click at [32, 148] on div "Benefits" at bounding box center [50, 148] width 101 height 15
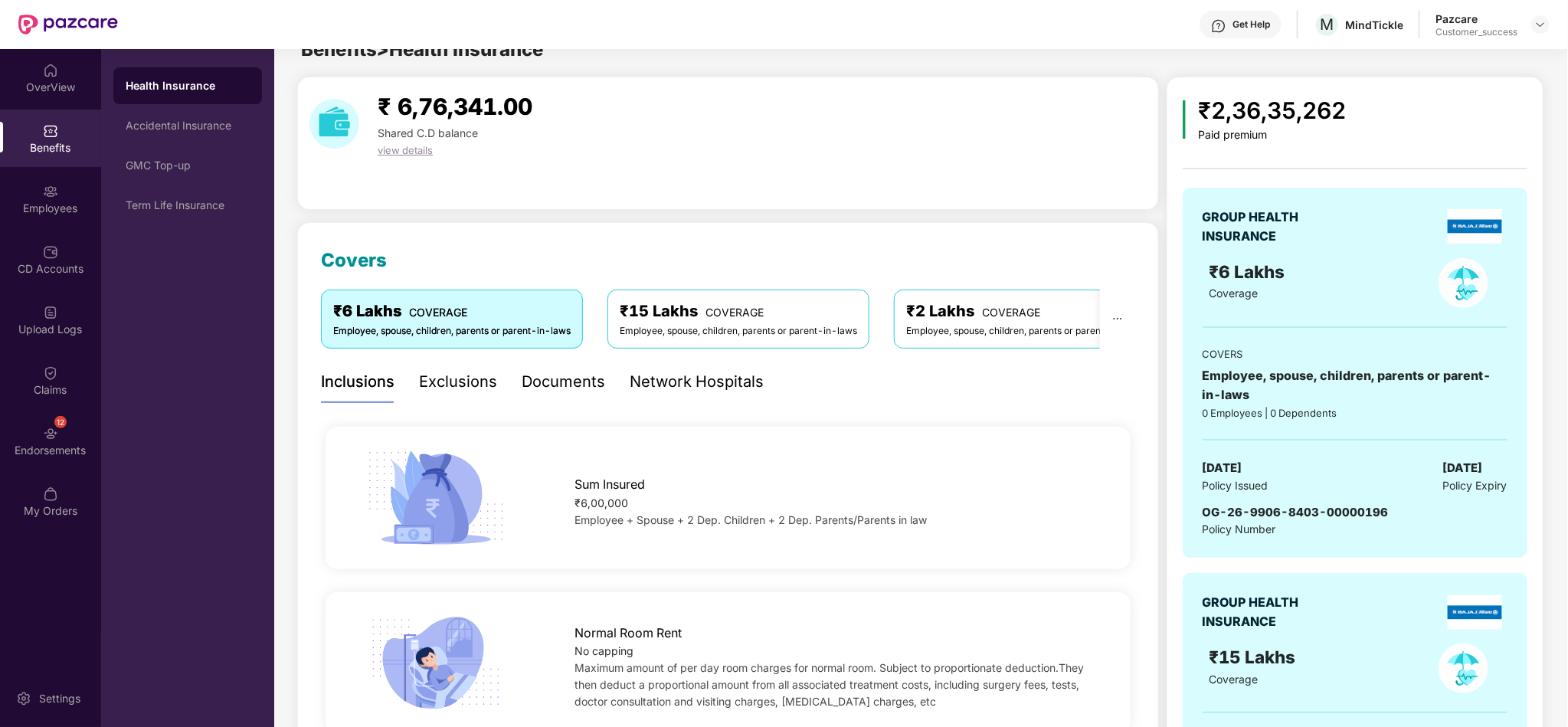
scroll to position [49, 0]
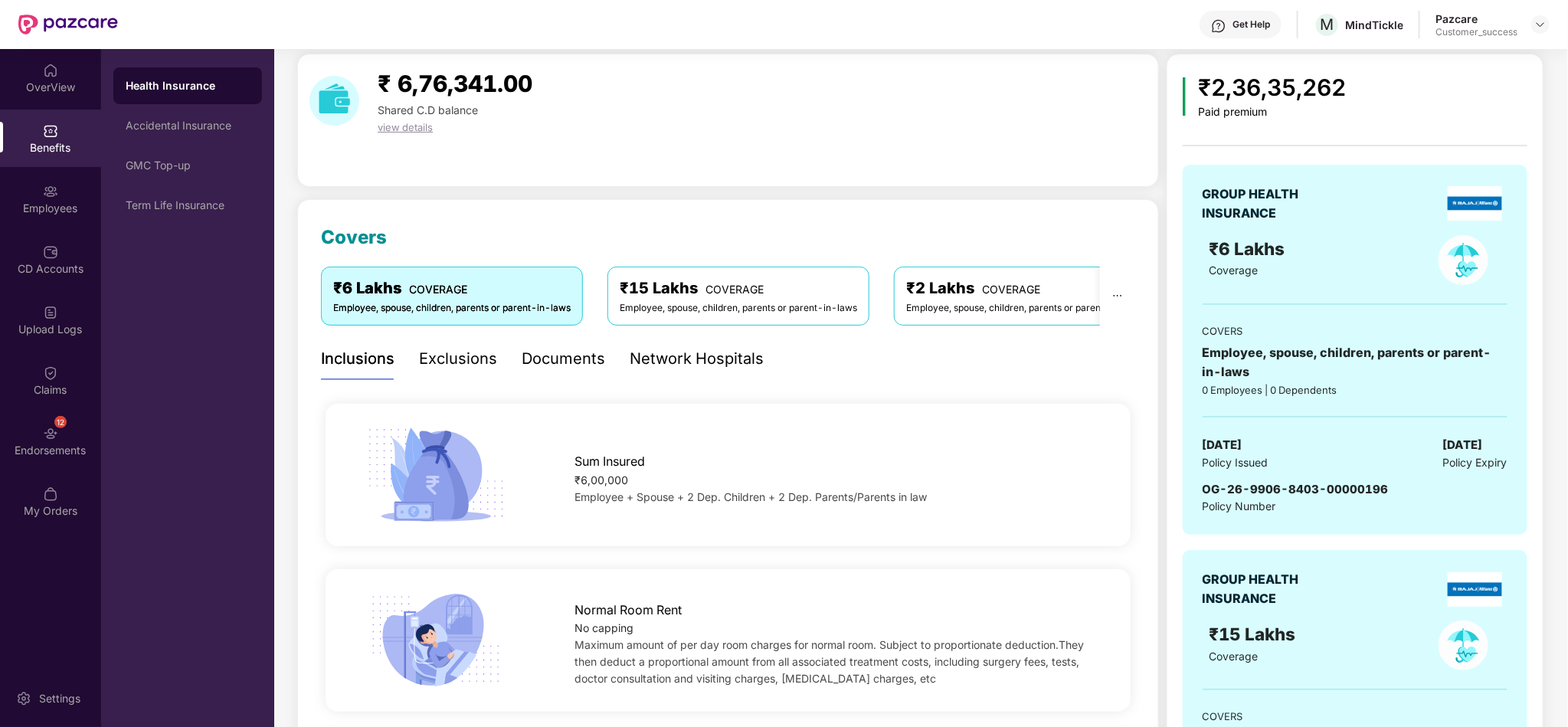
click at [963, 310] on div "Employee, spouse, children, parents or parent-in-laws" at bounding box center [1024, 308] width 237 height 15
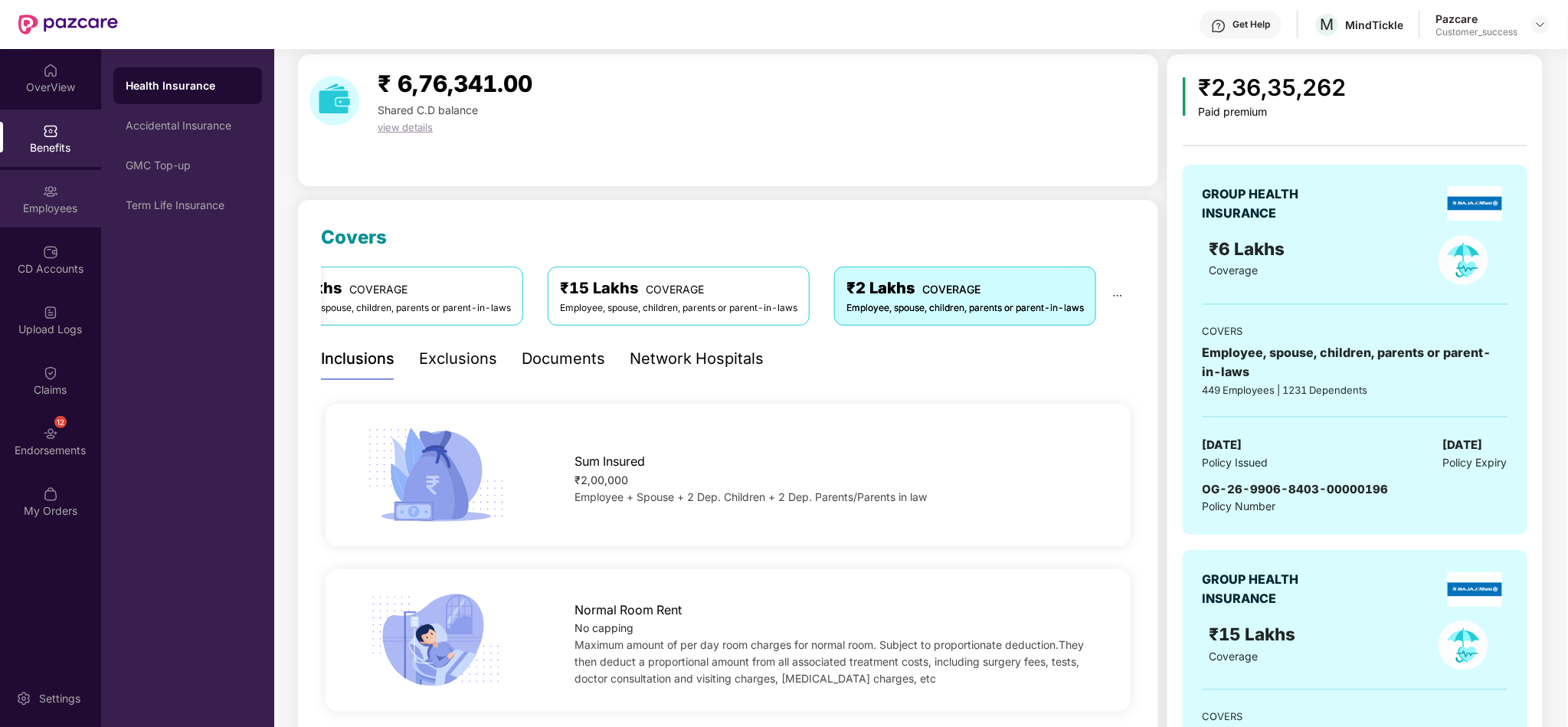
click at [51, 199] on div "Employees" at bounding box center [50, 199] width 101 height 58
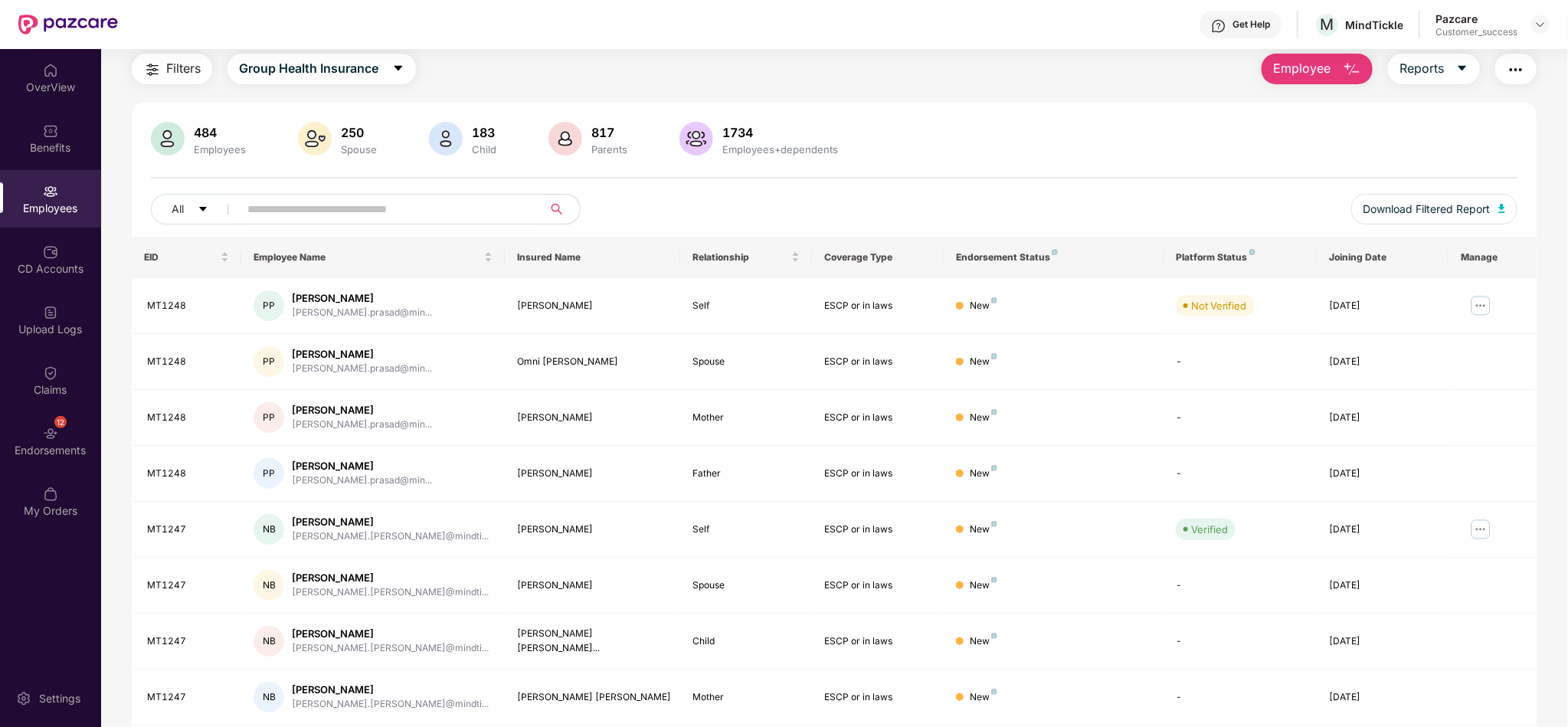
click at [919, 88] on div "Filters Group Health Insurance Employee Reports 484 Employees 250 Spouse 183 Ch…" at bounding box center [835, 479] width 1405 height 852
click at [214, 134] on div "484" at bounding box center [220, 132] width 58 height 15
click at [636, 77] on div "Filters Group Health Insurance Employee Reports" at bounding box center [835, 69] width 1405 height 31
